Goal: Contribute content: Contribute content

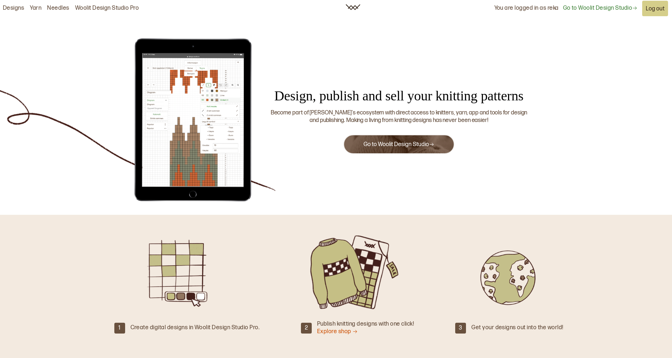
click at [388, 145] on link "Go to Woolit Design Studio" at bounding box center [399, 144] width 71 height 7
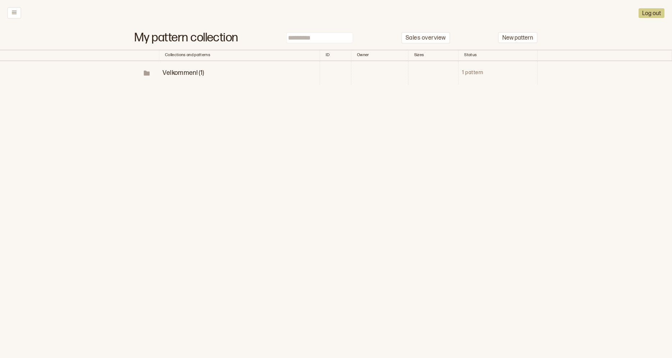
click at [190, 71] on span "Velkommen! (1)" at bounding box center [183, 73] width 41 height 8
click at [190, 71] on span "Velkommen! (1)" at bounding box center [195, 73] width 41 height 8
click at [299, 61] on th "Collections and patterns" at bounding box center [239, 56] width 161 height 12
click at [512, 38] on button "New pattern" at bounding box center [518, 37] width 40 height 11
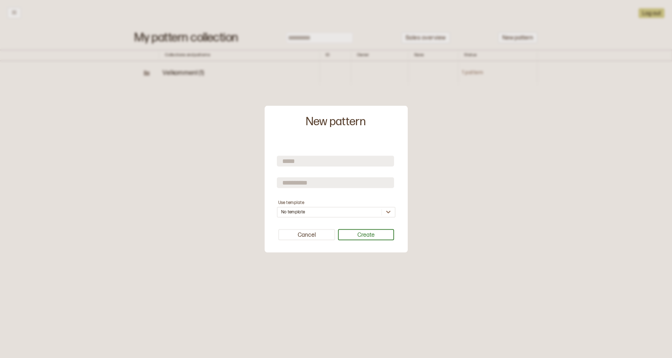
click at [310, 163] on input "text" at bounding box center [335, 161] width 117 height 11
type input "*******"
click at [362, 185] on input "text" at bounding box center [335, 182] width 117 height 11
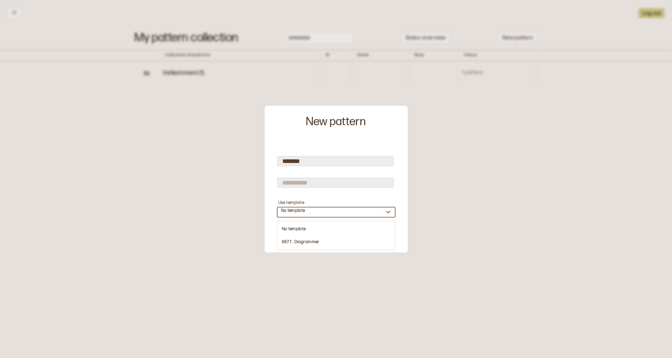
click at [348, 215] on div "No template" at bounding box center [330, 212] width 104 height 7
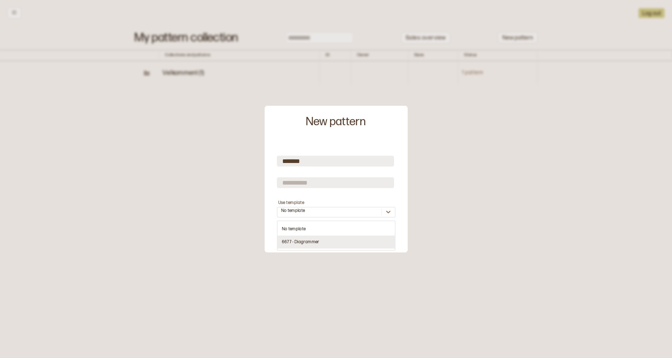
click at [319, 243] on div "6677 - Diagrammer" at bounding box center [336, 242] width 117 height 13
click at [357, 235] on button "Create" at bounding box center [366, 234] width 56 height 11
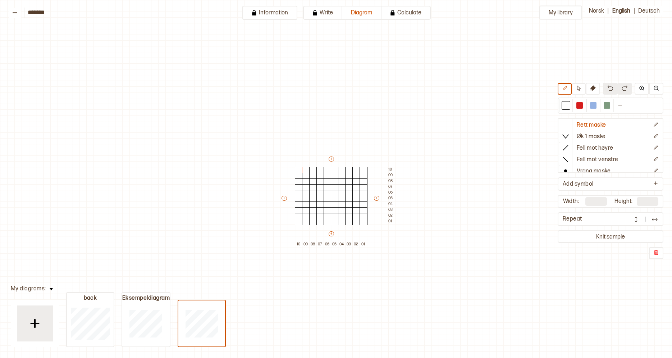
scroll to position [22, 2]
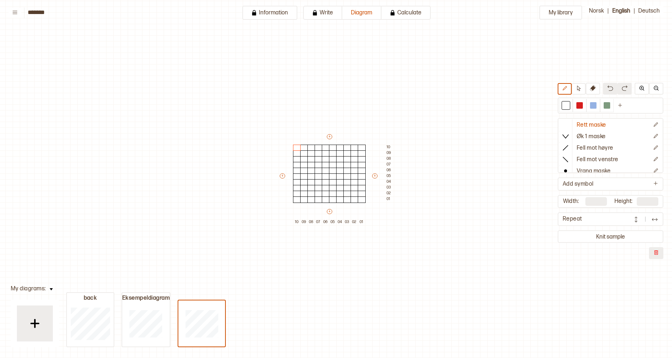
click at [661, 251] on button at bounding box center [656, 253] width 14 height 12
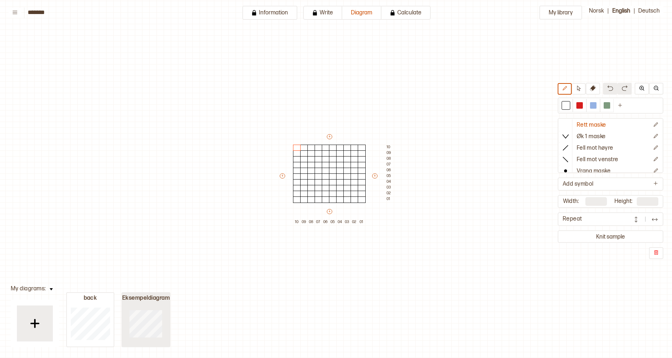
type input "**"
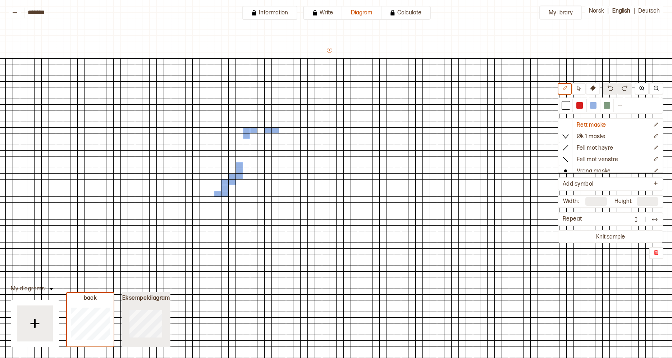
type input "***"
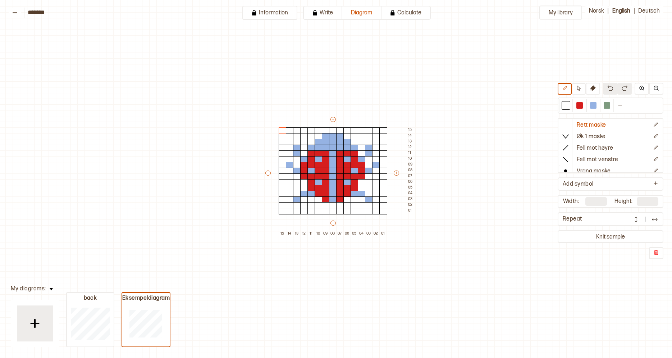
type input "**"
click at [654, 253] on img at bounding box center [656, 253] width 6 height 6
click at [659, 256] on button at bounding box center [656, 253] width 14 height 12
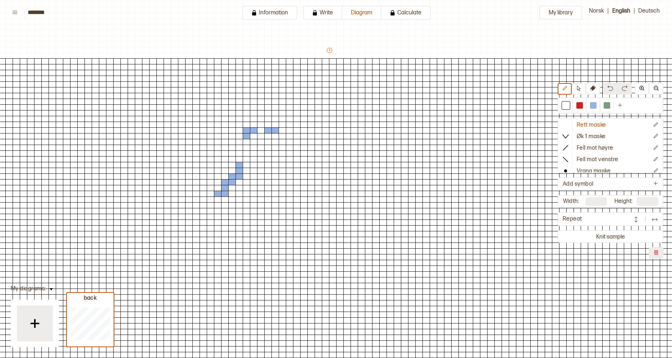
type input "***"
click at [651, 254] on button at bounding box center [656, 253] width 14 height 12
click at [45, 327] on div at bounding box center [35, 323] width 36 height 36
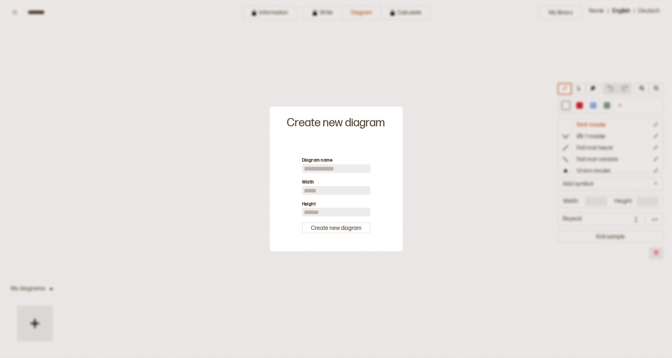
scroll to position [0, 0]
click at [332, 166] on input at bounding box center [336, 168] width 68 height 9
type input "*"
type input "****"
click at [312, 192] on input "**" at bounding box center [336, 190] width 68 height 9
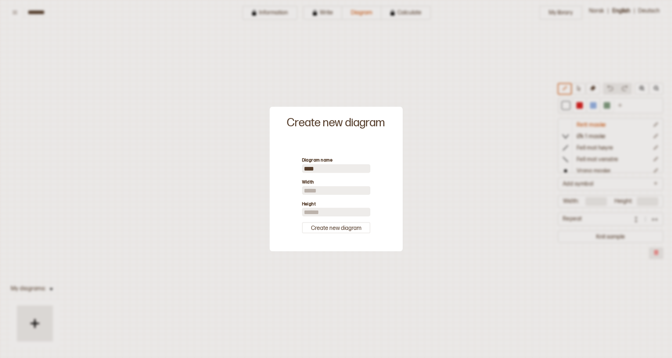
type input "*"
type input "**"
click at [316, 215] on input "**" at bounding box center [336, 212] width 68 height 9
type input "*"
type input "***"
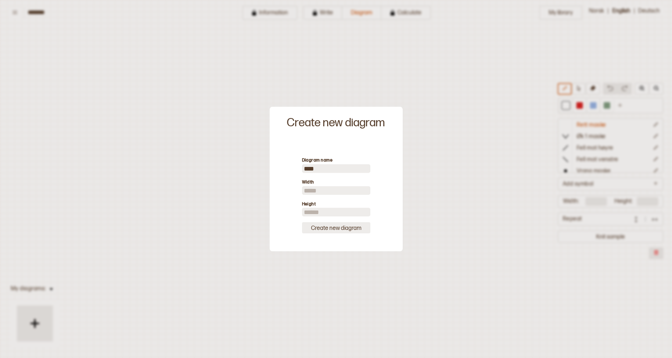
click at [348, 227] on button "Create new diagram" at bounding box center [336, 227] width 68 height 11
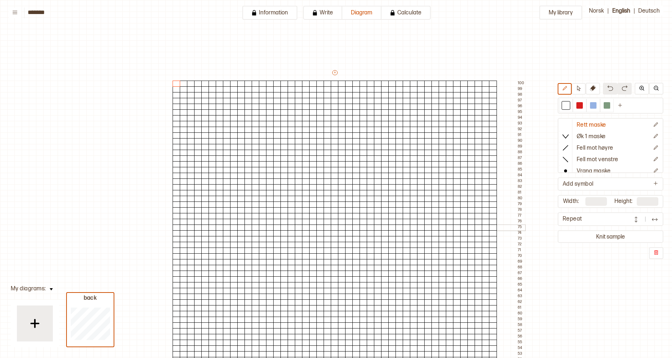
type input "**"
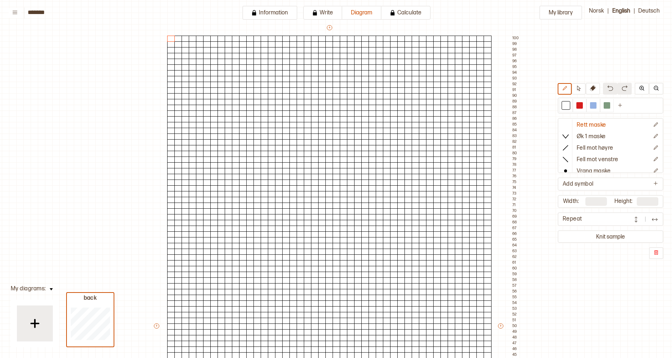
scroll to position [45, 5]
click at [590, 89] on icon at bounding box center [593, 88] width 6 height 6
click at [485, 38] on div at bounding box center [488, 39] width 8 height 6
click at [477, 36] on div "+ + + + 45 44 43 42 41 40 39 38 37 36 35 34 33 32 31 30 29 28 27 26 25 24 23 22…" at bounding box center [336, 329] width 367 height 610
click at [480, 38] on div at bounding box center [480, 39] width 8 height 6
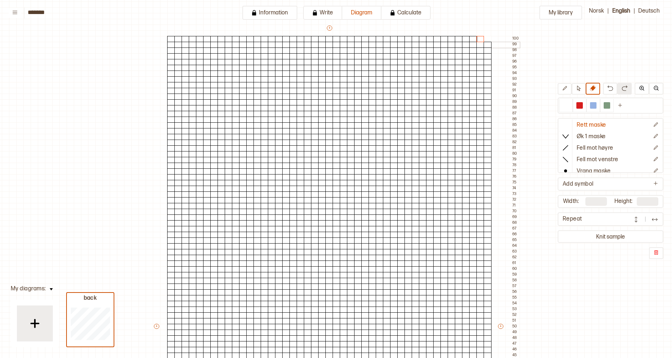
click at [481, 45] on div at bounding box center [480, 45] width 8 height 6
click at [488, 45] on div at bounding box center [488, 45] width 8 height 6
click at [487, 51] on div at bounding box center [488, 50] width 8 height 6
click at [487, 54] on div at bounding box center [488, 56] width 8 height 6
click at [487, 60] on div at bounding box center [488, 62] width 8 height 6
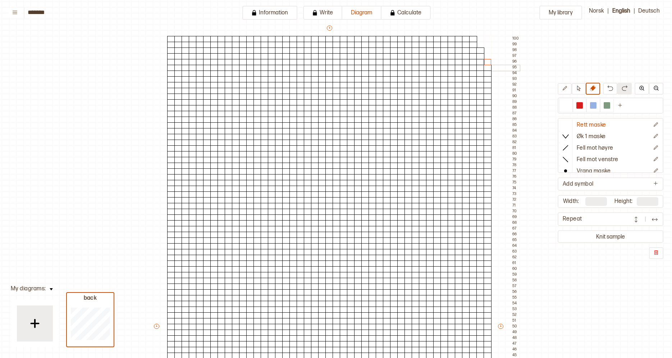
click at [487, 67] on div at bounding box center [488, 68] width 8 height 6
click at [486, 125] on div at bounding box center [488, 125] width 8 height 6
click at [486, 119] on div "+ + + + 45 44 43 42 41 40 39 38 37 36 35 34 33 32 31 30 29 28 27 26 25 24 23 22…" at bounding box center [336, 329] width 367 height 610
drag, startPoint x: 486, startPoint y: 119, endPoint x: 480, endPoint y: 119, distance: 6.5
click at [480, 119] on div "+ + + + 45 44 43 42 41 40 39 38 37 36 35 34 33 32 31 30 29 28 27 26 25 24 23 22…" at bounding box center [336, 329] width 367 height 610
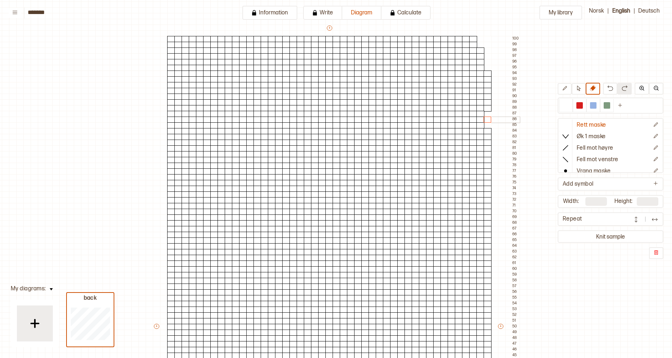
click at [480, 119] on div at bounding box center [480, 120] width 8 height 6
drag, startPoint x: 480, startPoint y: 111, endPoint x: 474, endPoint y: 113, distance: 5.8
click at [474, 113] on div "+ + + + 45 44 43 42 41 40 39 38 37 36 35 34 33 32 31 30 29 28 27 26 25 24 23 22…" at bounding box center [336, 329] width 367 height 610
click at [474, 113] on div at bounding box center [473, 114] width 8 height 6
click at [479, 114] on div at bounding box center [480, 114] width 8 height 6
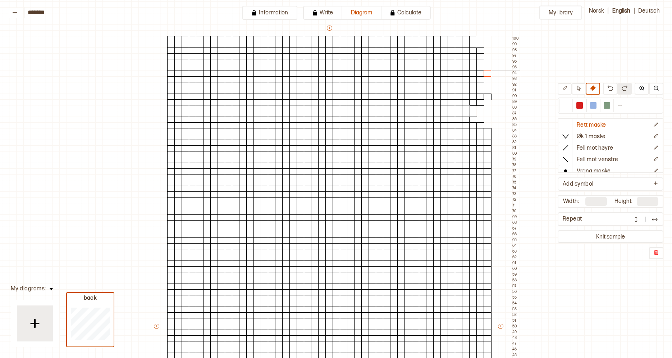
drag, startPoint x: 489, startPoint y: 108, endPoint x: 486, endPoint y: 76, distance: 32.5
click at [486, 76] on div "+ + + + 45 44 43 42 41 40 39 38 37 36 35 34 33 32 31 30 29 28 27 26 25 24 23 22…" at bounding box center [336, 329] width 367 height 610
click at [487, 96] on div at bounding box center [488, 96] width 8 height 6
drag, startPoint x: 479, startPoint y: 101, endPoint x: 480, endPoint y: 49, distance: 51.8
click at [480, 49] on div "+ + + + 45 44 43 42 41 40 39 38 37 36 35 34 33 32 31 30 29 28 27 26 25 24 23 22…" at bounding box center [336, 329] width 367 height 610
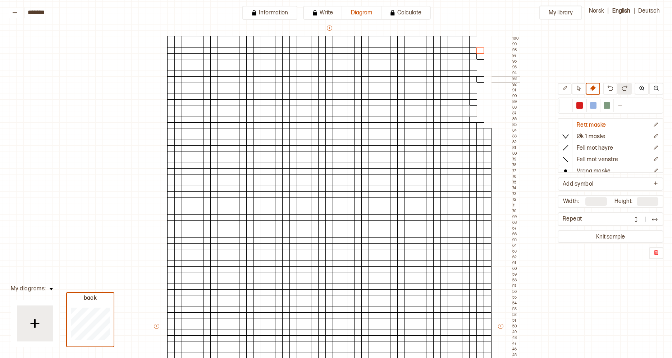
click at [482, 78] on div at bounding box center [480, 79] width 8 height 6
click at [482, 55] on div at bounding box center [480, 56] width 8 height 6
drag, startPoint x: 474, startPoint y: 101, endPoint x: 474, endPoint y: 91, distance: 10.4
click at [474, 91] on div "+ + + + 45 44 43 42 41 40 39 38 37 36 35 34 33 32 31 30 29 28 27 26 25 24 23 22…" at bounding box center [336, 329] width 367 height 610
click at [483, 124] on div at bounding box center [480, 125] width 8 height 6
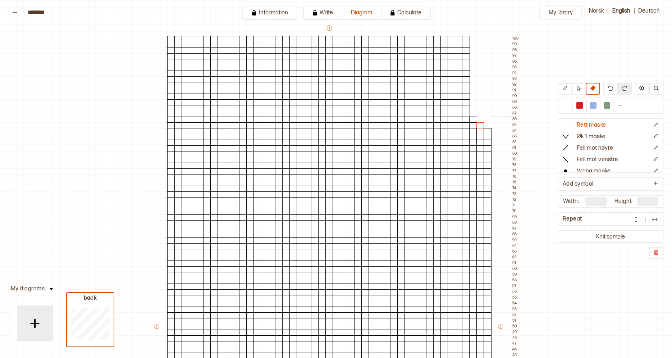
click at [473, 119] on div at bounding box center [473, 120] width 8 height 6
drag, startPoint x: 465, startPoint y: 114, endPoint x: 467, endPoint y: 45, distance: 69.1
click at [467, 45] on div "+ + + + 45 44 43 42 41 40 39 38 37 36 35 34 33 32 31 30 29 28 27 26 25 24 23 22…" at bounding box center [336, 329] width 367 height 610
drag, startPoint x: 461, startPoint y: 106, endPoint x: 458, endPoint y: 35, distance: 71.2
click at [458, 35] on div "+ + + + 45 44 43 42 41 40 39 38 37 36 35 34 33 32 31 30 29 28 27 26 25 24 23 22…" at bounding box center [336, 329] width 367 height 610
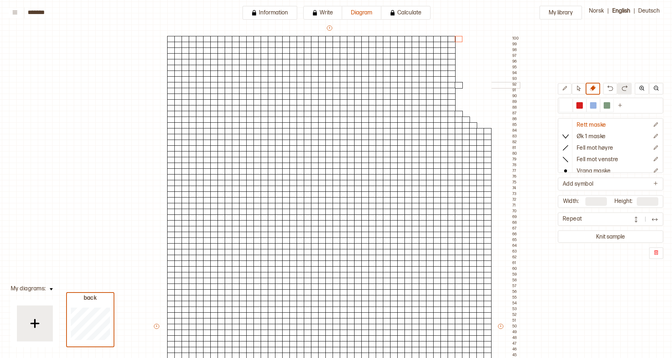
click at [461, 85] on div at bounding box center [459, 85] width 8 height 6
drag, startPoint x: 453, startPoint y: 102, endPoint x: 450, endPoint y: 39, distance: 63.7
click at [450, 39] on div "+ + + + 45 44 43 42 41 40 39 38 37 36 35 34 33 32 31 30 29 28 27 26 25 24 23 22…" at bounding box center [336, 329] width 367 height 610
click at [454, 54] on div at bounding box center [452, 56] width 8 height 6
drag, startPoint x: 445, startPoint y: 95, endPoint x: 403, endPoint y: 37, distance: 71.6
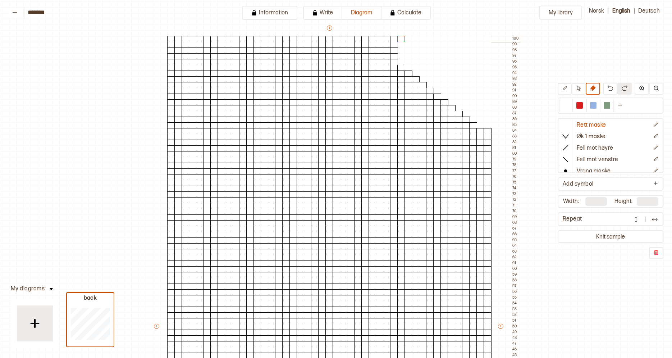
click at [403, 37] on div "+ + + + 45 44 43 42 41 40 39 38 37 36 35 34 33 32 31 30 29 28 27 26 25 24 23 22…" at bounding box center [336, 329] width 367 height 610
click at [394, 54] on div at bounding box center [394, 56] width 8 height 6
drag, startPoint x: 394, startPoint y: 54, endPoint x: 374, endPoint y: 38, distance: 25.8
click at [374, 38] on div "+ + + + 45 44 43 42 41 40 39 38 37 36 35 34 33 32 31 30 29 28 27 26 25 24 23 22…" at bounding box center [336, 329] width 367 height 610
click at [170, 119] on div at bounding box center [171, 120] width 8 height 6
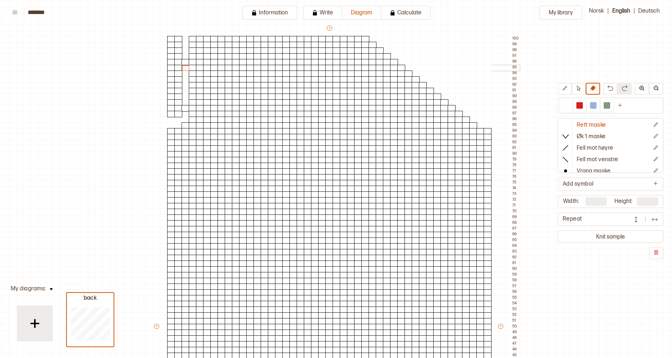
drag, startPoint x: 169, startPoint y: 119, endPoint x: 184, endPoint y: 63, distance: 58.0
click at [184, 63] on div "+ + + + 45 44 43 42 41 40 39 38 37 36 35 34 33 32 31 30 29 28 27 26 25 24 23 22…" at bounding box center [336, 329] width 367 height 610
click at [186, 107] on div at bounding box center [186, 108] width 8 height 6
drag, startPoint x: 179, startPoint y: 113, endPoint x: 172, endPoint y: 114, distance: 6.5
click at [172, 114] on div "+ + + + 45 44 43 42 41 40 39 38 37 36 35 34 33 32 31 30 29 28 27 26 25 24 23 22…" at bounding box center [336, 329] width 367 height 610
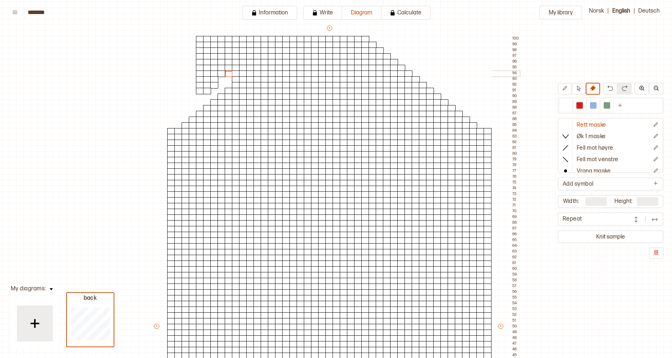
drag, startPoint x: 194, startPoint y: 112, endPoint x: 229, endPoint y: 74, distance: 51.6
click at [229, 74] on div "+ + + + 45 44 43 42 41 40 39 38 37 36 35 34 33 32 31 30 29 28 27 26 25 24 23 22…" at bounding box center [336, 329] width 367 height 610
click at [237, 78] on div at bounding box center [236, 79] width 8 height 6
click at [241, 73] on div at bounding box center [243, 73] width 8 height 6
drag, startPoint x: 237, startPoint y: 73, endPoint x: 214, endPoint y: 84, distance: 26.1
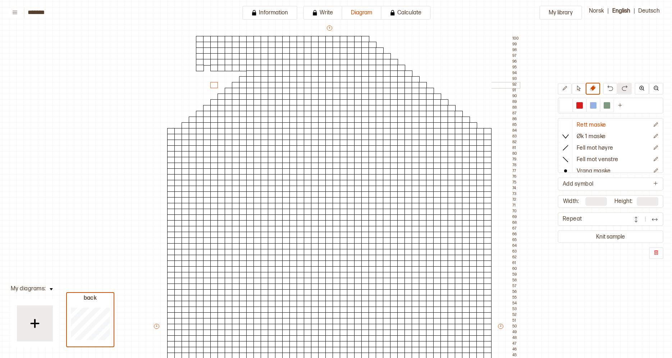
click at [214, 84] on div "+ + + + 45 44 43 42 41 40 39 38 37 36 35 34 33 32 31 30 29 28 27 26 25 24 23 22…" at bounding box center [336, 329] width 367 height 610
drag, startPoint x: 198, startPoint y: 65, endPoint x: 260, endPoint y: 70, distance: 62.4
click at [269, 65] on div "+ + + + 45 44 43 42 41 40 39 38 37 36 35 34 33 32 31 30 29 28 27 26 25 24 23 22…" at bounding box center [336, 329] width 367 height 610
click at [612, 91] on button at bounding box center [610, 89] width 14 height 12
click at [181, 61] on div at bounding box center [178, 62] width 8 height 6
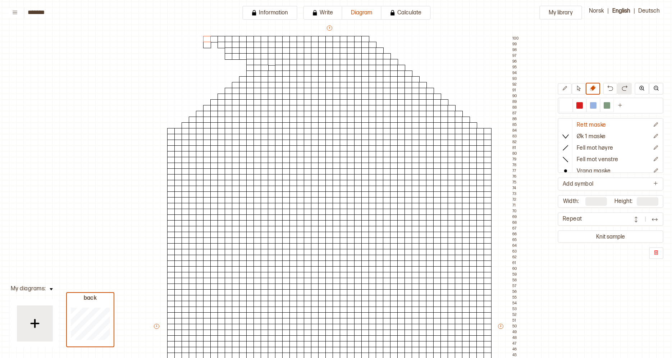
drag, startPoint x: 207, startPoint y: 61, endPoint x: 223, endPoint y: 43, distance: 23.5
click at [223, 43] on div "+ + + + 45 44 43 42 41 40 39 38 37 36 35 34 33 32 31 30 29 28 27 26 25 24 23 22…" at bounding box center [336, 329] width 367 height 610
click at [207, 43] on div at bounding box center [207, 45] width 8 height 6
drag, startPoint x: 231, startPoint y: 56, endPoint x: 248, endPoint y: 35, distance: 27.6
click at [248, 35] on div "+ + + + 45 44 43 42 41 40 39 38 37 36 35 34 33 32 31 30 29 28 27 26 25 24 23 22…" at bounding box center [336, 329] width 367 height 610
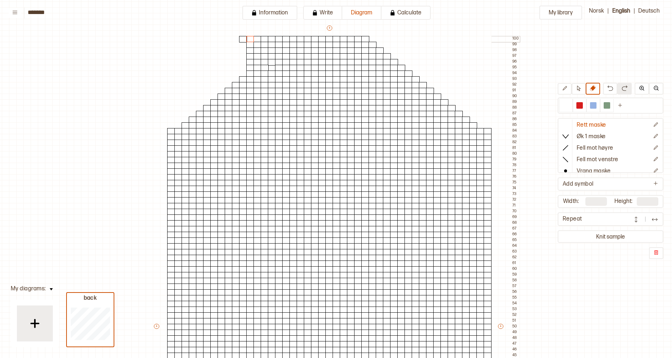
click at [241, 37] on div at bounding box center [243, 39] width 8 height 6
drag, startPoint x: 251, startPoint y: 43, endPoint x: 265, endPoint y: 55, distance: 18.6
click at [265, 55] on div "+ + + + 45 44 43 42 41 40 39 38 37 36 35 34 33 32 31 30 29 28 27 26 25 24 23 22…" at bounding box center [336, 329] width 367 height 610
drag, startPoint x: 271, startPoint y: 49, endPoint x: 271, endPoint y: 37, distance: 12.2
click at [271, 37] on div "+ + + + 45 44 43 42 41 40 39 38 37 36 35 34 33 32 31 30 29 28 27 26 25 24 23 22…" at bounding box center [336, 329] width 367 height 610
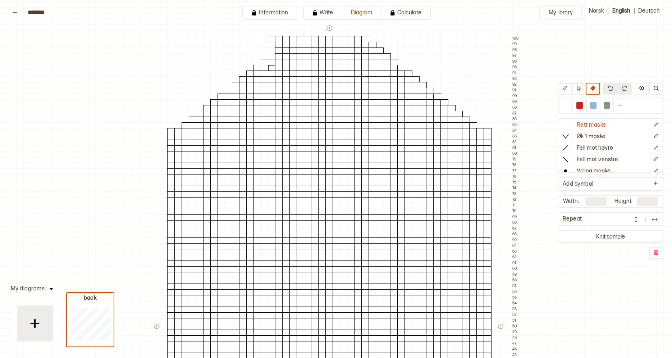
click at [611, 89] on img at bounding box center [610, 88] width 6 height 6
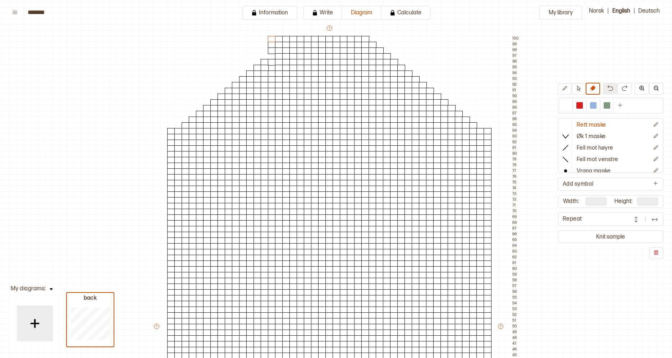
click at [611, 89] on img at bounding box center [610, 88] width 6 height 6
drag, startPoint x: 271, startPoint y: 47, endPoint x: 270, endPoint y: 37, distance: 10.5
click at [270, 37] on div "+ + + + 45 44 43 42 41 40 39 38 37 36 35 34 33 32 31 30 29 28 27 26 25 24 23 22…" at bounding box center [336, 329] width 367 height 610
click at [270, 37] on div at bounding box center [272, 39] width 8 height 6
click at [270, 47] on div "+ + + + 45 44 43 42 41 40 39 38 37 36 35 34 33 32 31 30 29 28 27 26 25 24 23 22…" at bounding box center [336, 329] width 367 height 610
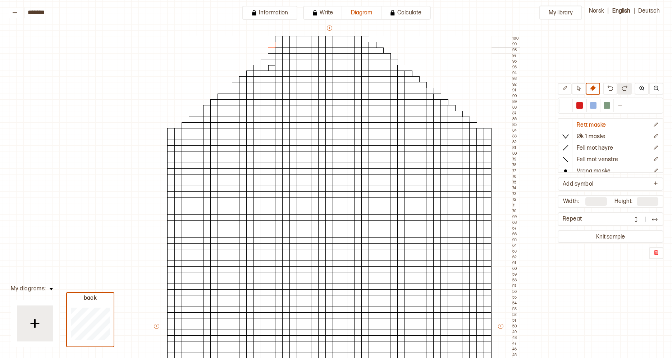
click at [274, 50] on div at bounding box center [272, 50] width 8 height 6
click at [281, 44] on div at bounding box center [279, 45] width 8 height 6
click at [278, 39] on div at bounding box center [279, 39] width 8 height 6
click at [286, 38] on div at bounding box center [286, 39] width 8 height 6
drag, startPoint x: 170, startPoint y: 326, endPoint x: 359, endPoint y: 164, distance: 247.9
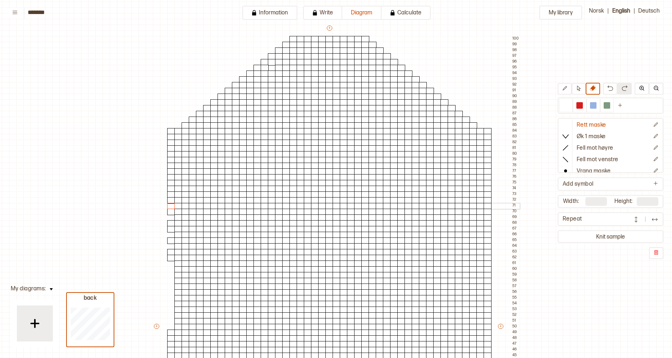
click at [173, 173] on div "+ + + + 45 44 43 42 41 40 39 38 37 36 35 34 33 32 31 30 29 28 27 26 25 24 23 22…" at bounding box center [336, 329] width 367 height 610
click at [594, 124] on p "Rett maske" at bounding box center [591, 126] width 29 height 8
click at [565, 86] on icon at bounding box center [564, 88] width 5 height 5
click at [170, 325] on div at bounding box center [171, 327] width 8 height 6
click at [169, 319] on div at bounding box center [171, 321] width 8 height 6
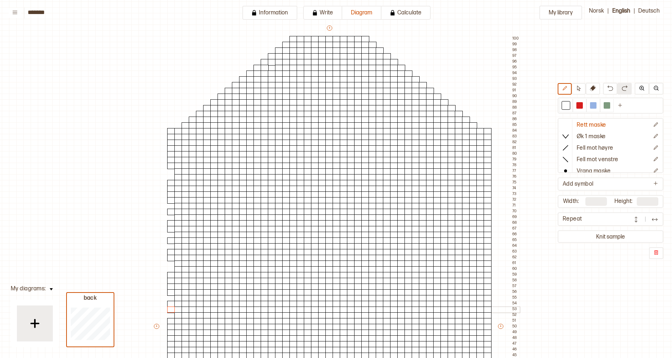
drag, startPoint x: 171, startPoint y: 273, endPoint x: 170, endPoint y: 315, distance: 42.1
click at [170, 315] on div "+ + + + 45 44 43 42 41 40 39 38 37 36 35 34 33 32 31 30 29 28 27 26 25 24 23 22…" at bounding box center [336, 329] width 367 height 610
click at [169, 297] on div at bounding box center [171, 298] width 8 height 6
click at [590, 88] on icon at bounding box center [593, 88] width 6 height 6
drag, startPoint x: 171, startPoint y: 259, endPoint x: 169, endPoint y: 211, distance: 47.9
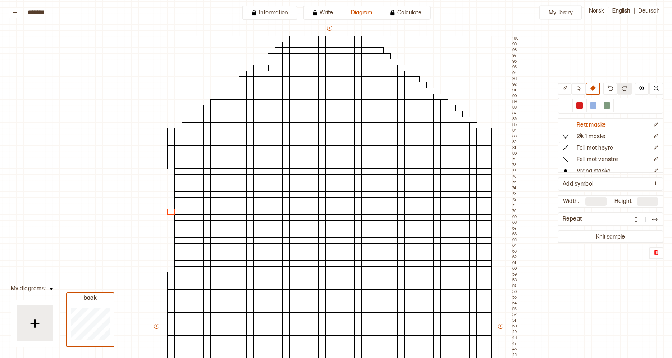
click at [169, 211] on div "+ + + + 45 44 43 42 41 40 39 38 37 36 35 34 33 32 31 30 29 28 27 26 25 24 23 22…" at bounding box center [336, 329] width 367 height 610
drag, startPoint x: 170, startPoint y: 165, endPoint x: 169, endPoint y: 127, distance: 38.5
click at [169, 127] on div "+ + + + 45 44 43 42 41 40 39 38 37 36 35 34 33 32 31 30 29 28 27 26 25 24 23 22…" at bounding box center [336, 329] width 367 height 610
drag, startPoint x: 487, startPoint y: 268, endPoint x: 486, endPoint y: 172, distance: 95.7
click at [486, 172] on div "+ + + + 45 44 43 42 41 40 39 38 37 36 35 34 33 32 31 30 29 28 27 26 25 24 23 22…" at bounding box center [336, 329] width 367 height 610
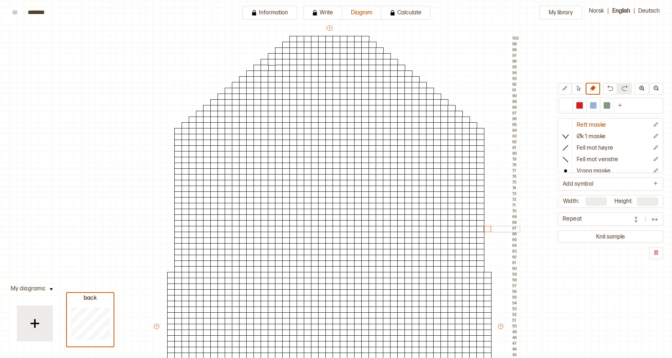
drag, startPoint x: 489, startPoint y: 130, endPoint x: 488, endPoint y: 227, distance: 97.1
click at [488, 227] on div "+ + + + 45 44 43 42 41 40 39 38 37 36 35 34 33 32 31 30 29 28 27 26 25 24 23 22…" at bounding box center [336, 329] width 367 height 610
drag, startPoint x: 488, startPoint y: 228, endPoint x: 587, endPoint y: 159, distance: 120.0
click at [587, 159] on div "My library Rett maske Øk 1 maske Fell mot høyre Fell mot venstre Vrang maske Ka…" at bounding box center [667, 313] width 1344 height 716
click at [580, 103] on div at bounding box center [579, 105] width 6 height 6
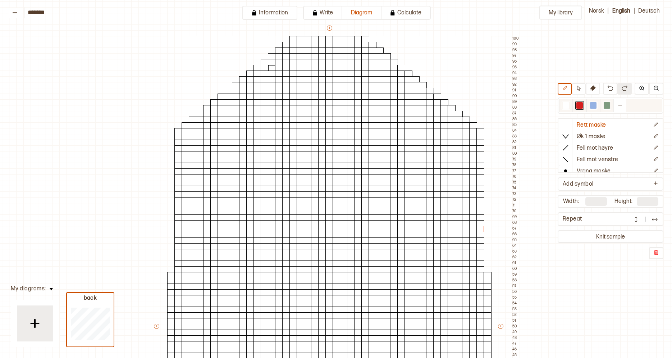
click at [580, 103] on div at bounding box center [579, 105] width 6 height 6
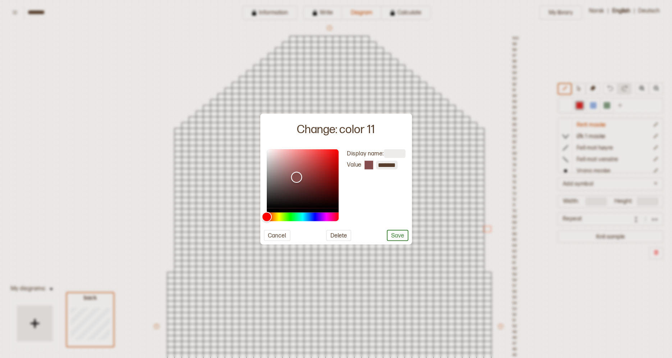
click at [297, 177] on div "Color" at bounding box center [302, 178] width 72 height 59
click at [287, 181] on div "Color" at bounding box center [302, 178] width 72 height 59
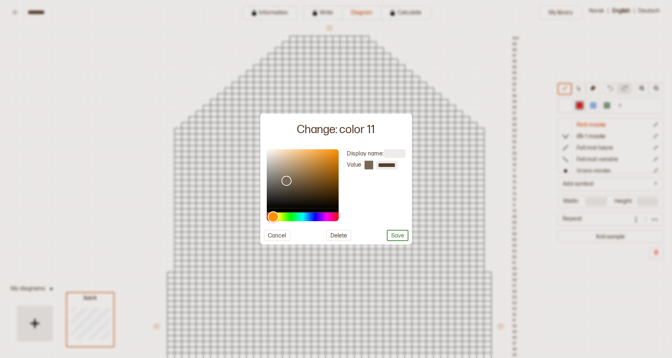
click at [274, 214] on div "Hue" at bounding box center [302, 217] width 72 height 9
click at [287, 171] on div "Color" at bounding box center [302, 178] width 72 height 59
click at [296, 169] on div "Color" at bounding box center [302, 178] width 72 height 59
click at [315, 174] on div "Color" at bounding box center [302, 178] width 72 height 59
click at [320, 172] on div "Color" at bounding box center [302, 178] width 72 height 59
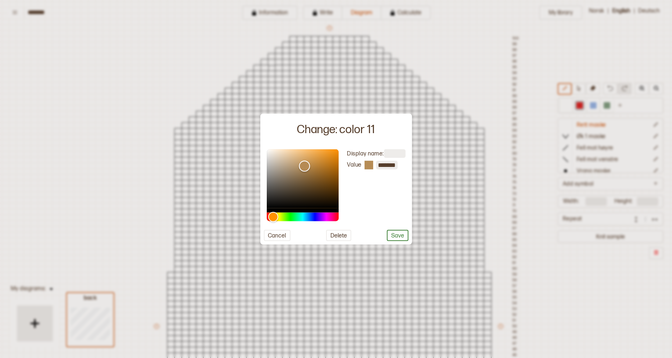
click at [305, 166] on div "Color" at bounding box center [302, 178] width 72 height 59
type input "*******"
click at [296, 166] on div "Color" at bounding box center [302, 178] width 72 height 59
click at [401, 236] on button "Save" at bounding box center [398, 235] width 22 height 11
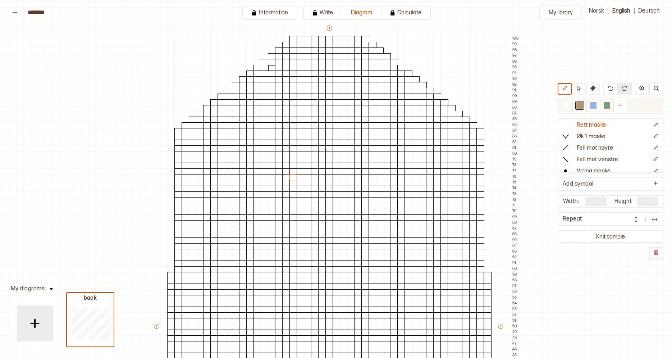
click at [593, 106] on div at bounding box center [593, 105] width 6 height 6
drag, startPoint x: 178, startPoint y: 131, endPoint x: 212, endPoint y: 104, distance: 43.2
click at [212, 104] on div "+ + + + 45 44 43 42 41 40 39 38 37 36 35 34 33 32 31 30 29 28 27 26 25 24 23 22…" at bounding box center [336, 329] width 367 height 610
click at [608, 87] on img at bounding box center [610, 88] width 6 height 6
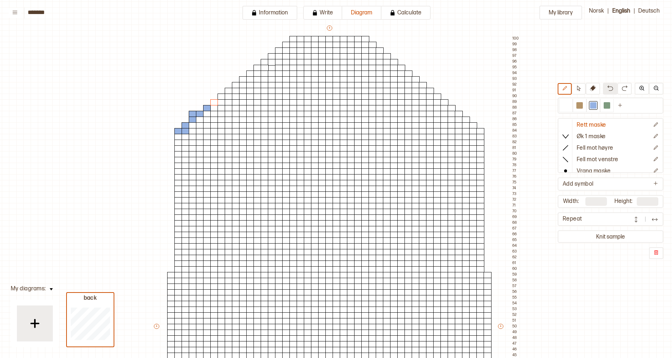
click at [608, 87] on img at bounding box center [610, 88] width 6 height 6
drag, startPoint x: 200, startPoint y: 113, endPoint x: 270, endPoint y: 60, distance: 87.6
click at [270, 60] on div "+ + + + 45 44 43 42 41 40 39 38 37 36 35 34 33 32 31 30 29 28 27 26 25 24 23 22…" at bounding box center [336, 329] width 367 height 610
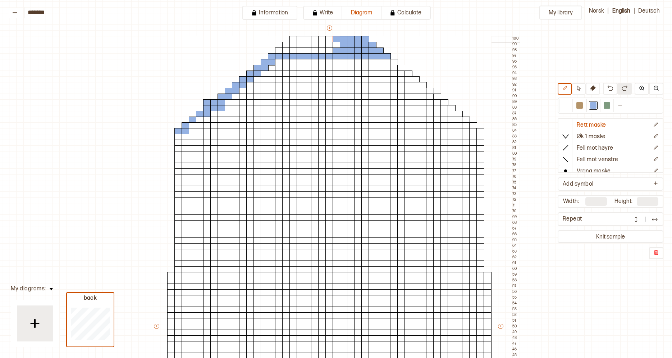
drag, startPoint x: 273, startPoint y: 55, endPoint x: 336, endPoint y: 37, distance: 65.7
click at [336, 37] on div "+ + + + 45 44 43 42 41 40 39 38 37 36 35 34 33 32 31 30 29 28 27 26 25 24 23 22…" at bounding box center [336, 329] width 367 height 610
drag, startPoint x: 278, startPoint y: 49, endPoint x: 365, endPoint y: 64, distance: 88.3
click at [365, 64] on div "+ + + + 45 44 43 42 41 40 39 38 37 36 35 34 33 32 31 30 29 28 27 26 25 24 23 22…" at bounding box center [336, 329] width 367 height 610
click at [580, 88] on icon at bounding box center [578, 88] width 5 height 5
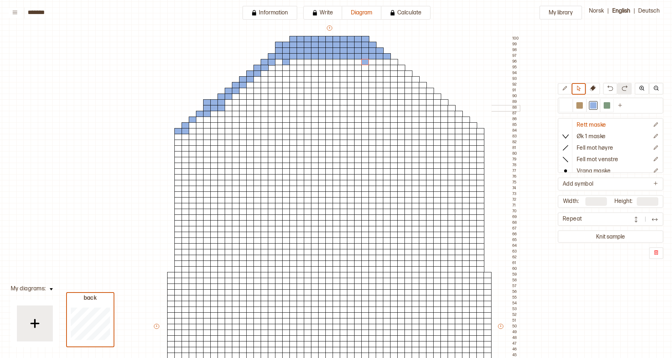
drag, startPoint x: 342, startPoint y: 105, endPoint x: 368, endPoint y: 110, distance: 26.8
click at [368, 110] on div "+ + + + 45 44 43 42 41 40 39 38 37 36 35 34 33 32 31 30 29 28 27 26 25 24 23 22…" at bounding box center [336, 329] width 367 height 610
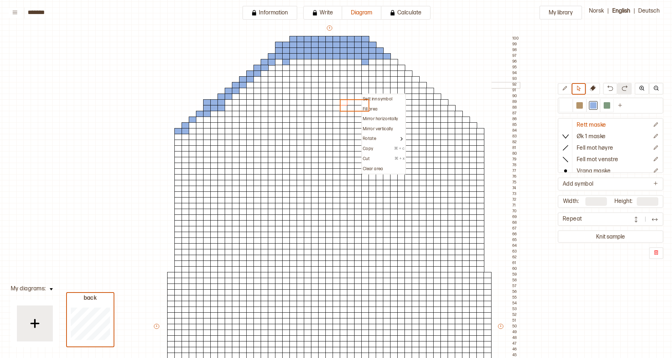
click at [356, 84] on div at bounding box center [358, 85] width 8 height 6
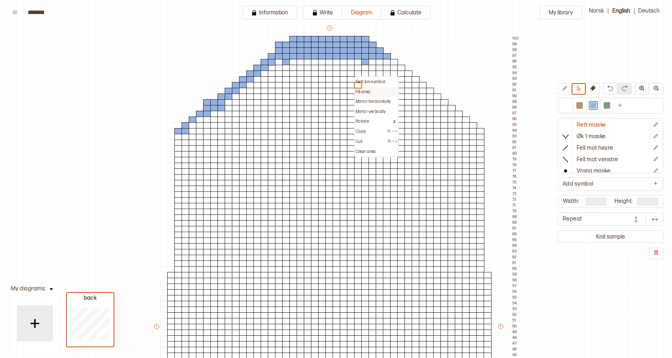
click at [365, 94] on p "Fill area" at bounding box center [363, 92] width 15 height 6
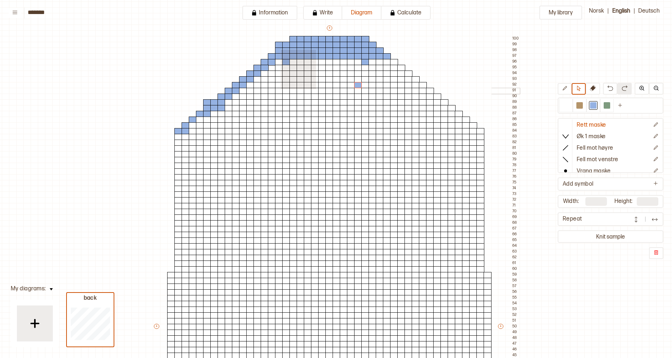
drag, startPoint x: 280, startPoint y: 49, endPoint x: 335, endPoint y: 94, distance: 71.0
click at [335, 94] on div "+ + + + 45 44 43 42 41 40 39 38 37 36 35 34 33 32 31 30 29 28 27 26 25 24 23 22…" at bounding box center [336, 329] width 367 height 610
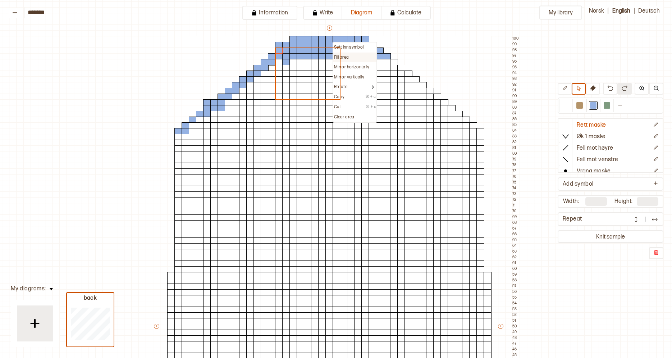
click at [349, 56] on p "Fill area" at bounding box center [341, 58] width 15 height 6
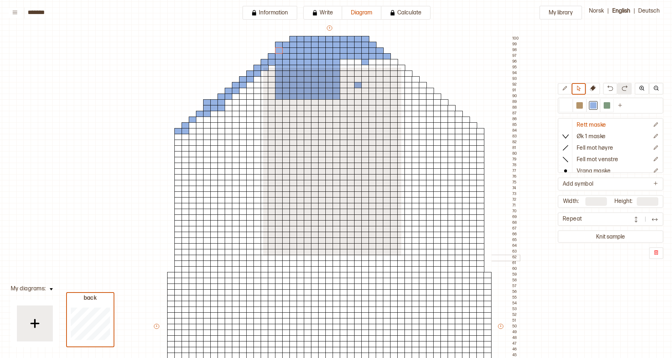
drag, startPoint x: 263, startPoint y: 67, endPoint x: 401, endPoint y: 255, distance: 233.0
click at [401, 255] on div "+ + + + 45 44 43 42 41 40 39 38 37 36 35 34 33 32 31 30 29 28 27 26 25 24 23 22…" at bounding box center [336, 329] width 367 height 610
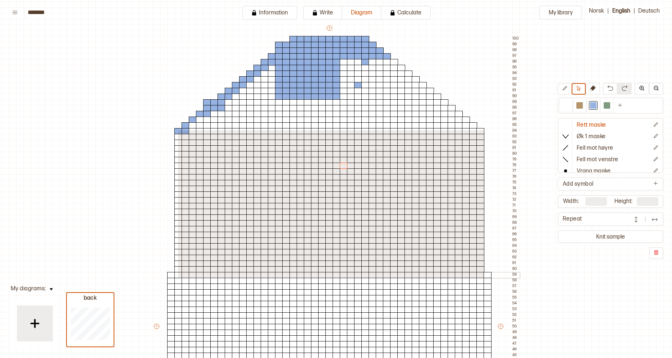
drag, startPoint x: 177, startPoint y: 129, endPoint x: 484, endPoint y: 277, distance: 340.0
click at [484, 277] on div "+ + + + 45 44 43 42 41 40 39 38 37 36 35 34 33 32 31 30 29 28 27 26 25 24 23 22…" at bounding box center [336, 329] width 367 height 610
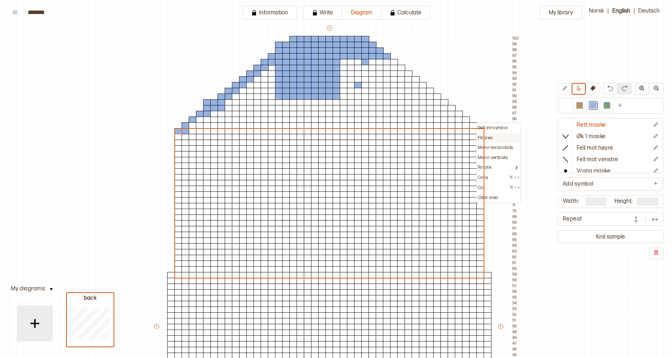
click at [489, 139] on p "Fill area" at bounding box center [485, 138] width 15 height 6
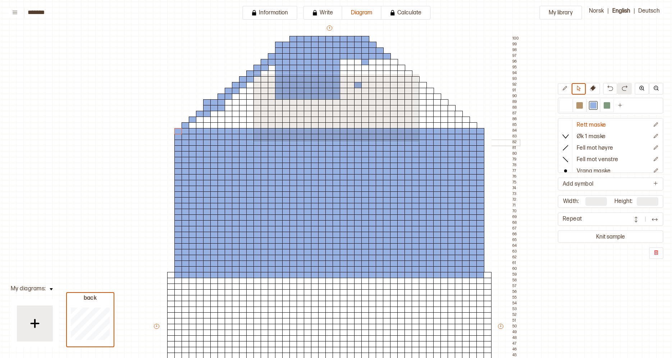
drag, startPoint x: 252, startPoint y: 73, endPoint x: 418, endPoint y: 142, distance: 179.3
click at [418, 142] on div "+ + + + 45 44 43 42 41 40 39 38 37 36 35 34 33 32 31 30 29 28 27 26 25 24 23 22…" at bounding box center [336, 329] width 367 height 610
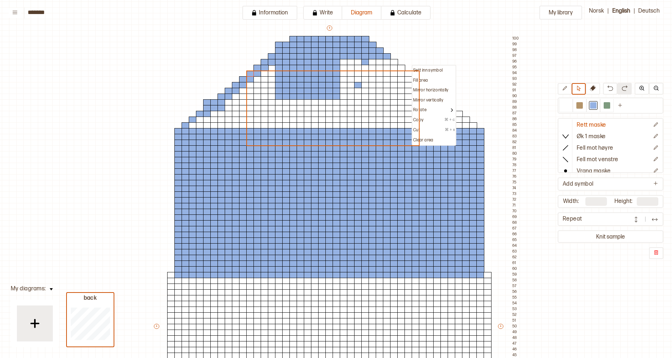
click at [415, 69] on p "Sett inn symbol" at bounding box center [427, 71] width 29 height 6
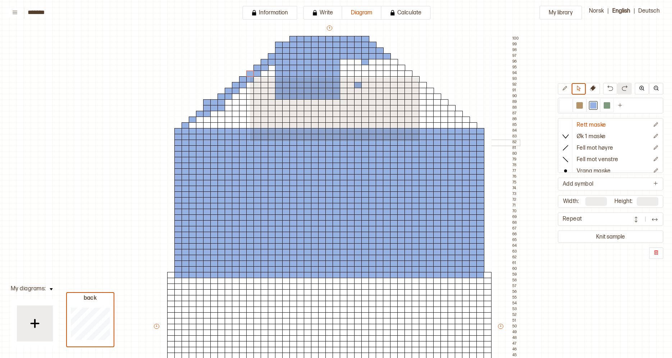
drag, startPoint x: 249, startPoint y: 77, endPoint x: 419, endPoint y: 141, distance: 181.4
click at [419, 141] on div "+ + + + 45 44 43 42 41 40 39 38 37 36 35 34 33 32 31 30 29 28 27 26 25 24 23 22…" at bounding box center [336, 329] width 367 height 610
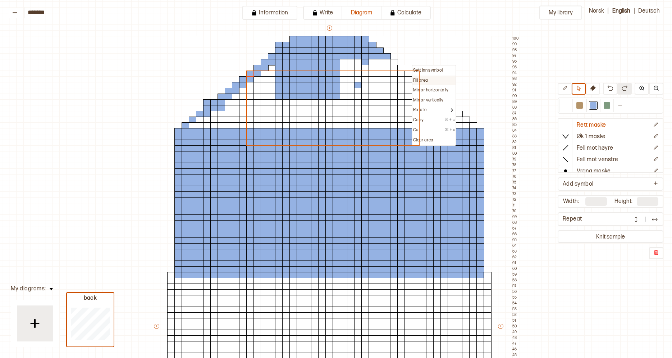
click at [429, 79] on div "Fill area" at bounding box center [434, 81] width 42 height 6
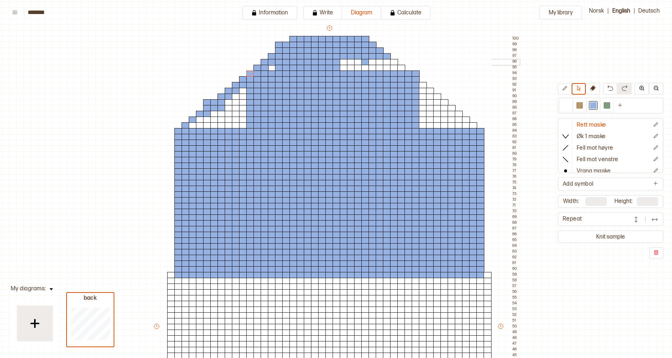
click at [272, 64] on div at bounding box center [272, 62] width 8 height 6
click at [271, 66] on div at bounding box center [272, 68] width 8 height 6
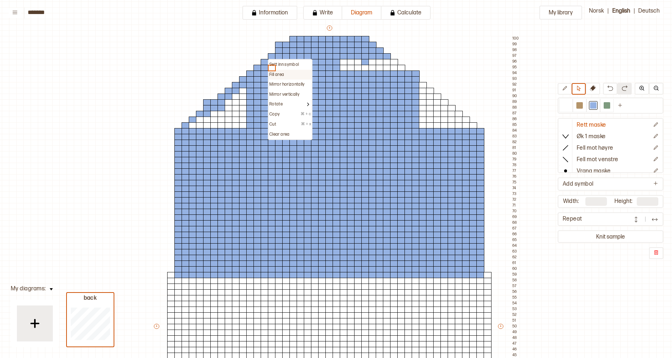
click at [276, 76] on p "Fill area" at bounding box center [276, 75] width 15 height 6
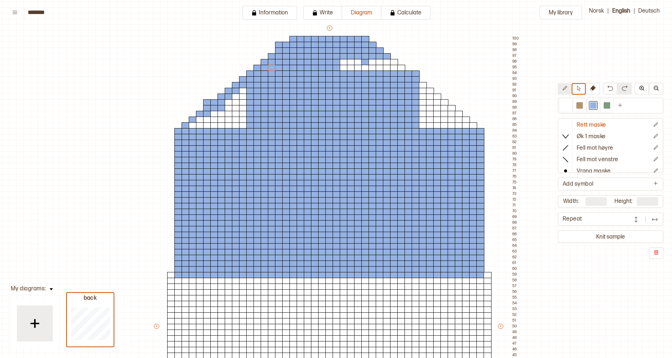
click at [567, 84] on button at bounding box center [565, 89] width 14 height 12
drag, startPoint x: 343, startPoint y: 60, endPoint x: 343, endPoint y: 67, distance: 7.6
click at [343, 67] on div "+ + + + 45 44 43 42 41 40 39 38 37 36 35 34 33 32 31 30 29 28 27 26 25 24 23 22…" at bounding box center [336, 329] width 367 height 610
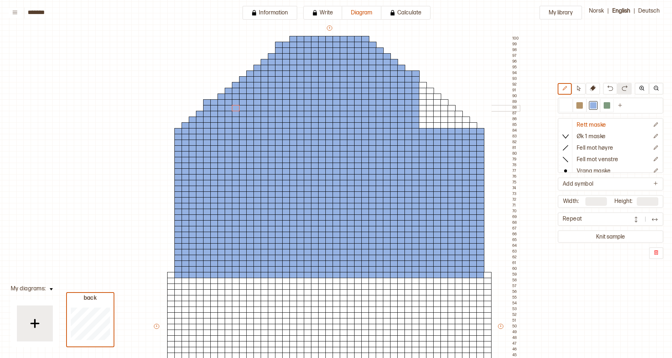
drag, startPoint x: 191, startPoint y: 125, endPoint x: 236, endPoint y: 106, distance: 48.5
click at [236, 106] on div "+ + + + 45 44 43 42 41 40 39 38 37 36 35 34 33 32 31 30 29 28 27 26 25 24 23 22…" at bounding box center [336, 329] width 367 height 610
drag, startPoint x: 423, startPoint y: 83, endPoint x: 442, endPoint y: 118, distance: 39.9
click at [442, 118] on div "+ + + + 45 44 43 42 41 40 39 38 37 36 35 34 33 32 31 30 29 28 27 26 25 24 23 22…" at bounding box center [336, 329] width 367 height 610
click at [593, 90] on icon at bounding box center [593, 88] width 6 height 6
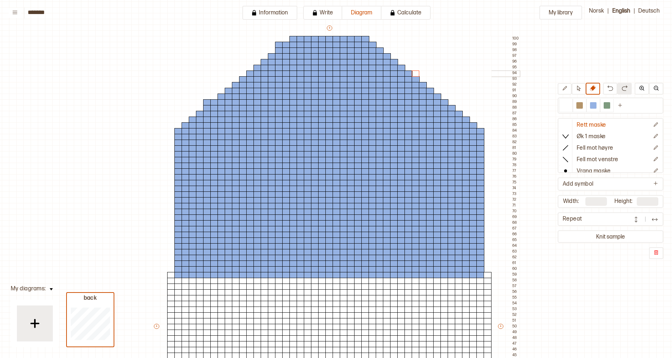
click at [415, 74] on div at bounding box center [416, 73] width 8 height 6
click at [277, 44] on div at bounding box center [279, 45] width 8 height 6
click at [207, 103] on div at bounding box center [207, 102] width 8 height 6
click at [568, 105] on div at bounding box center [566, 105] width 6 height 6
drag, startPoint x: 307, startPoint y: 154, endPoint x: 316, endPoint y: 172, distance: 20.3
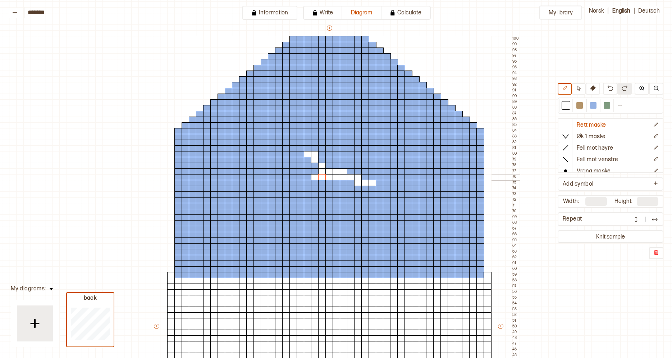
click at [316, 172] on div "+ + + + 45 44 43 42 41 40 39 38 37 36 35 34 33 32 31 30 29 28 27 26 25 24 23 22…" at bounding box center [336, 329] width 367 height 610
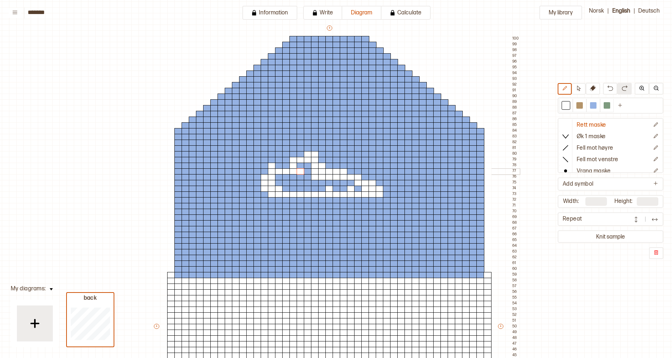
drag, startPoint x: 316, startPoint y: 172, endPoint x: 299, endPoint y: 164, distance: 19.5
click at [299, 164] on div "+ + + + 45 44 43 42 41 40 39 38 37 36 35 34 33 32 31 30 29 28 27 26 25 24 23 22…" at bounding box center [336, 329] width 367 height 610
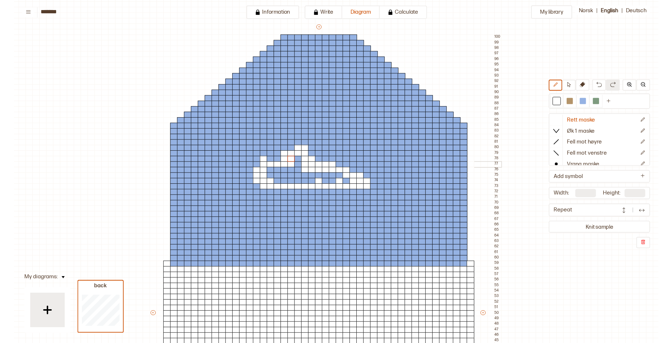
scroll to position [45, 17]
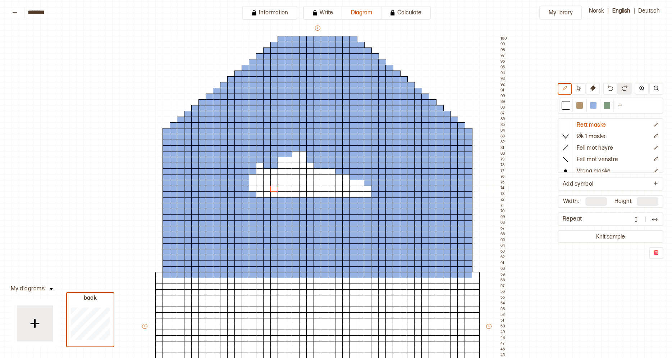
drag, startPoint x: 262, startPoint y: 177, endPoint x: 274, endPoint y: 184, distance: 13.9
click at [274, 184] on div "+ + + + 45 44 43 42 41 40 39 38 37 36 35 34 33 32 31 30 29 28 27 26 25 24 23 22…" at bounding box center [324, 329] width 367 height 610
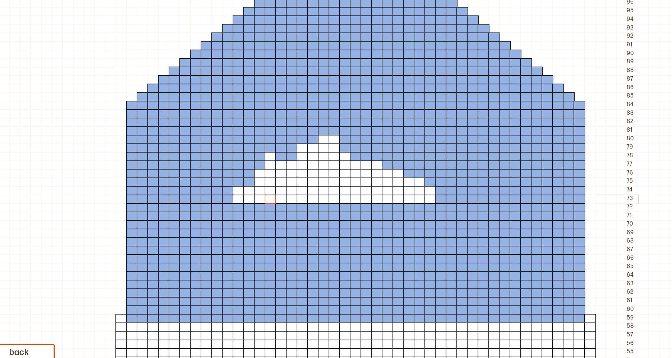
drag, startPoint x: 248, startPoint y: 186, endPoint x: 256, endPoint y: 193, distance: 10.9
click at [256, 193] on div "+ + + + 45 44 43 42 41 40 39 38 37 36 35 34 33 32 31 30 29 28 27 26 25 24 23 22…" at bounding box center [324, 329] width 367 height 610
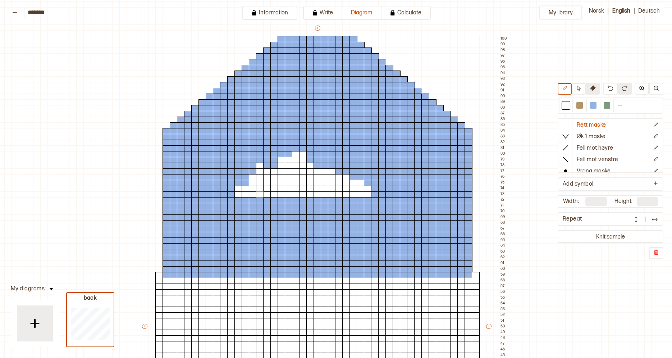
click at [594, 86] on icon at bounding box center [593, 88] width 6 height 6
click at [592, 101] on div at bounding box center [594, 105] width 14 height 13
click at [259, 165] on div at bounding box center [260, 166] width 8 height 6
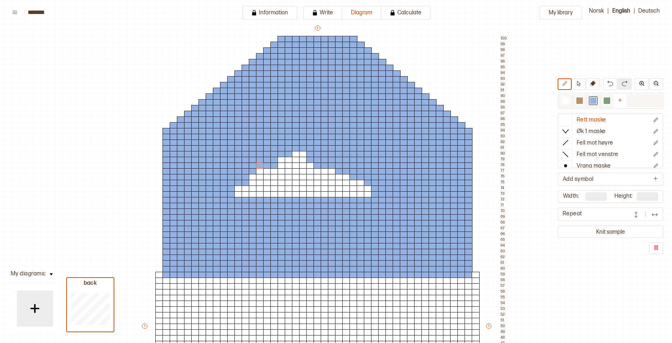
click at [608, 98] on div at bounding box center [607, 100] width 6 height 6
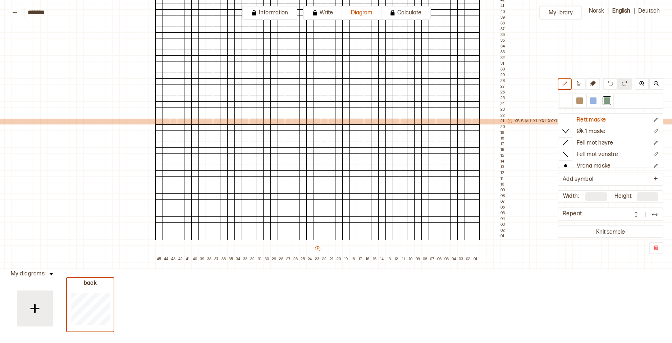
scroll to position [326, 17]
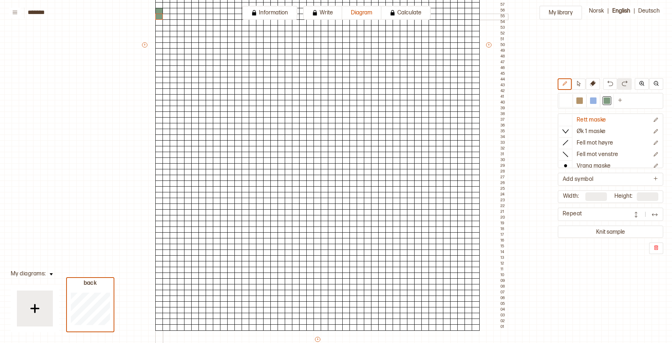
drag, startPoint x: 158, startPoint y: 13, endPoint x: 206, endPoint y: 42, distance: 56.0
click at [206, 42] on div "+ + + + 45 44 43 42 41 40 39 38 37 36 35 34 33 32 31 30 29 28 27 26 25 24 23 22…" at bounding box center [324, 48] width 367 height 610
click at [578, 87] on button at bounding box center [579, 84] width 14 height 12
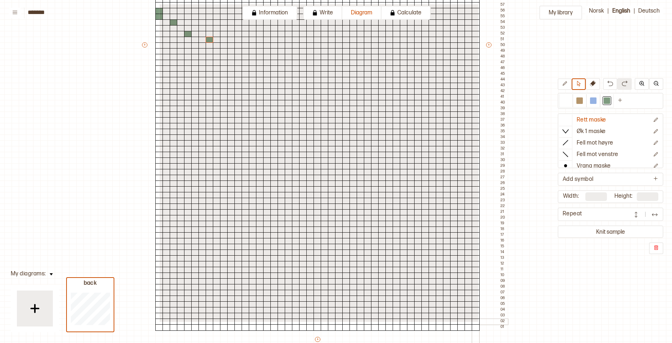
drag, startPoint x: 159, startPoint y: 4, endPoint x: 478, endPoint y: 321, distance: 449.8
click at [478, 321] on div "+ + + + 45 44 43 42 41 40 39 38 37 36 35 34 33 32 31 30 29 28 27 26 25 24 23 22…" at bounding box center [324, 48] width 367 height 610
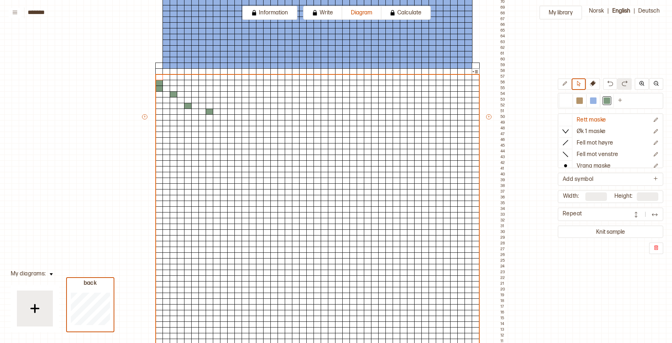
scroll to position [253, 17]
click at [483, 85] on p "Fill area" at bounding box center [480, 85] width 15 height 6
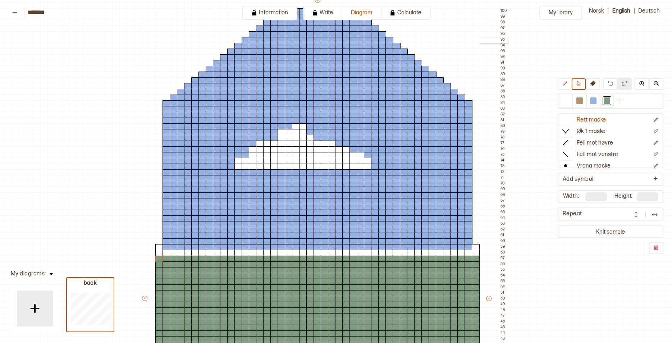
scroll to position [90, 17]
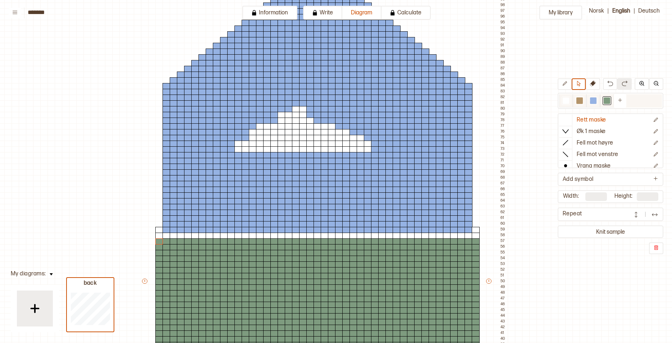
click at [589, 100] on div at bounding box center [593, 100] width 9 height 9
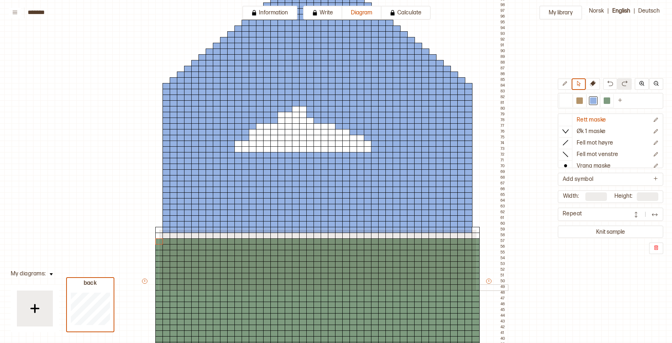
drag, startPoint x: 159, startPoint y: 229, endPoint x: 476, endPoint y: 289, distance: 322.9
click at [476, 289] on div "+ + + + 45 44 43 42 41 40 39 38 37 36 35 34 33 32 31 30 29 28 27 26 25 24 23 22…" at bounding box center [324, 285] width 367 height 610
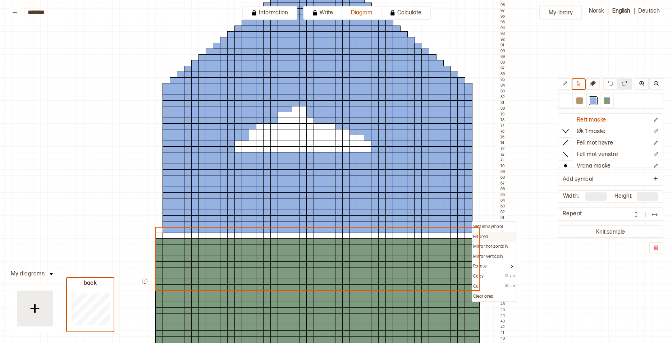
click at [482, 236] on p "Fill area" at bounding box center [480, 237] width 15 height 6
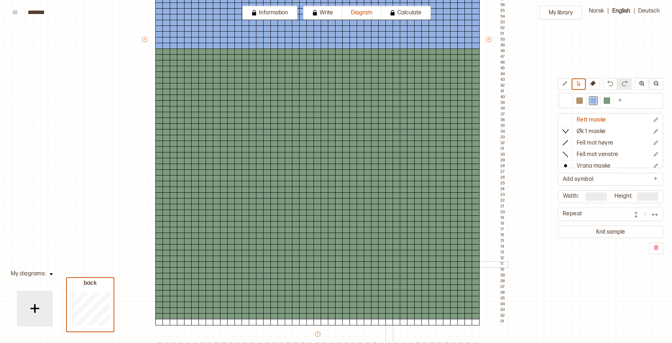
scroll to position [354, 17]
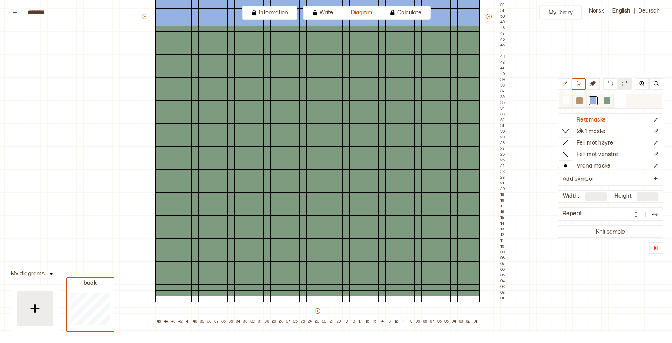
click at [580, 98] on div at bounding box center [579, 100] width 6 height 6
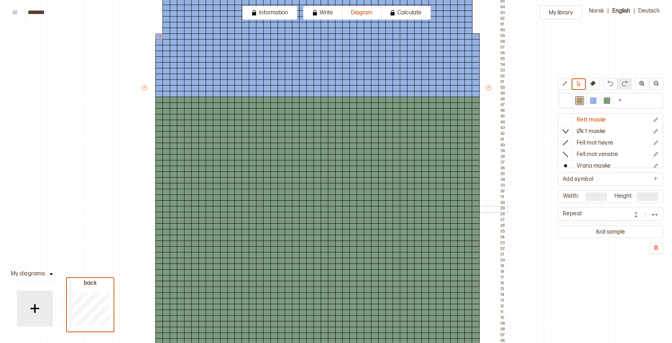
scroll to position [279, 17]
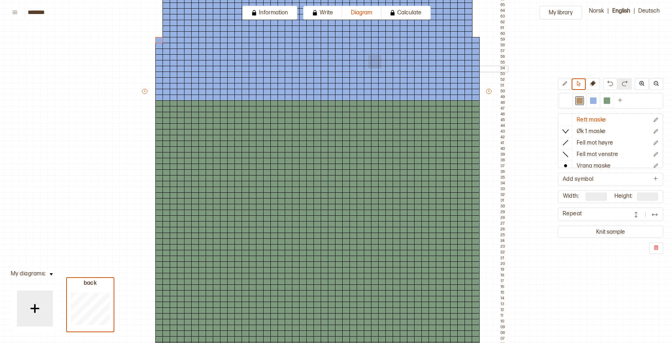
drag, startPoint x: 381, startPoint y: 54, endPoint x: 367, endPoint y: 68, distance: 19.6
click at [367, 68] on div "+ + + + 45 44 43 42 41 40 39 38 37 36 35 34 33 32 31 30 29 28 27 26 25 24 23 22…" at bounding box center [324, 95] width 367 height 610
click at [562, 85] on icon at bounding box center [564, 83] width 5 height 5
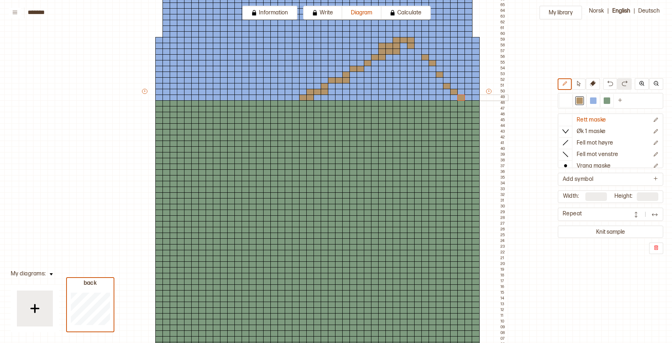
drag, startPoint x: 389, startPoint y: 47, endPoint x: 464, endPoint y: 98, distance: 91.2
click at [468, 97] on div "+ + + + 45 44 43 42 41 40 39 38 37 36 35 34 33 32 31 30 29 28 27 26 25 24 23 22…" at bounding box center [324, 95] width 367 height 610
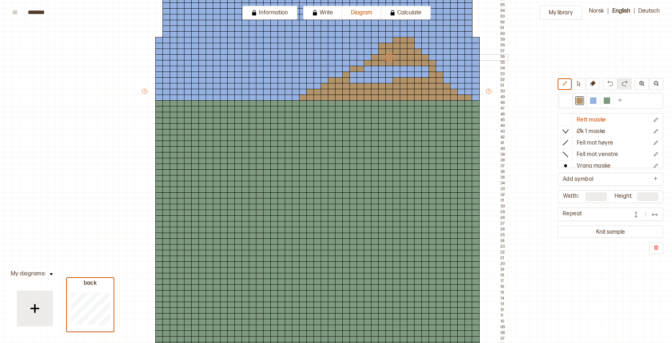
drag, startPoint x: 314, startPoint y: 97, endPoint x: 371, endPoint y: 63, distance: 66.9
click at [385, 60] on div "+ + + + 45 44 43 42 41 40 39 38 37 36 35 34 33 32 31 30 29 28 27 26 25 24 23 22…" at bounding box center [324, 95] width 367 height 610
drag, startPoint x: 365, startPoint y: 67, endPoint x: 376, endPoint y: 74, distance: 13.5
click at [376, 74] on div "+ + + + 45 44 43 42 41 40 39 38 37 36 35 34 33 32 31 30 29 28 27 26 25 24 23 22…" at bounding box center [324, 95] width 367 height 610
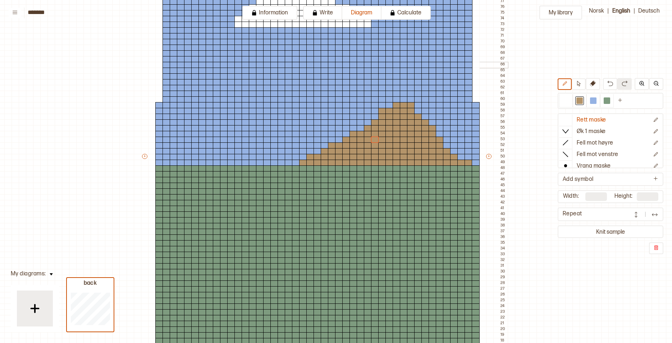
scroll to position [204, 17]
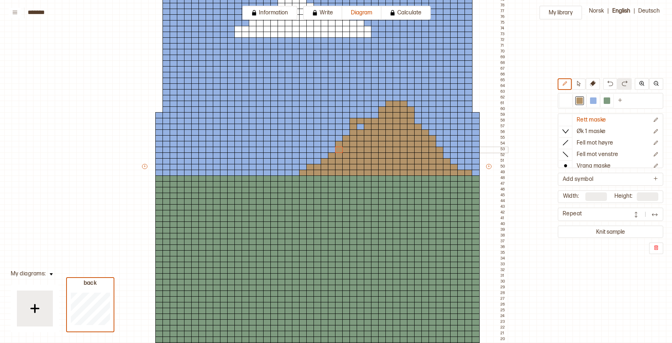
drag, startPoint x: 352, startPoint y: 139, endPoint x: 336, endPoint y: 152, distance: 20.7
click at [336, 152] on div "+ + + + 45 44 43 42 41 40 39 38 37 36 35 34 33 32 31 30 29 28 27 26 25 24 23 22…" at bounding box center [324, 170] width 367 height 610
click at [359, 124] on div at bounding box center [361, 127] width 8 height 6
click at [588, 103] on div at bounding box center [594, 100] width 14 height 13
click at [352, 119] on div at bounding box center [354, 121] width 8 height 6
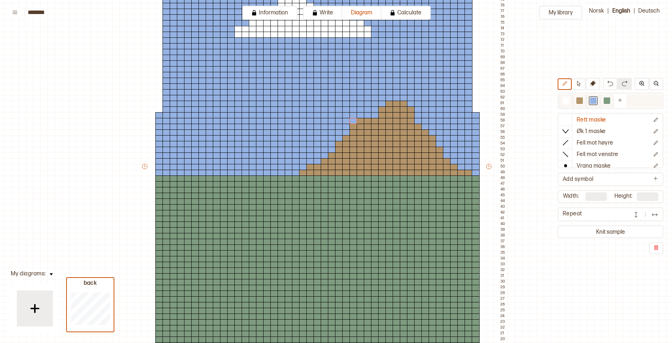
click at [566, 102] on div at bounding box center [566, 100] width 6 height 6
drag, startPoint x: 394, startPoint y: 103, endPoint x: 417, endPoint y: 125, distance: 32.3
click at [417, 125] on div "+ + + + 45 44 43 42 41 40 39 38 37 36 35 34 33 32 31 30 29 28 27 26 25 24 23 22…" at bounding box center [324, 170] width 367 height 610
drag, startPoint x: 398, startPoint y: 98, endPoint x: 416, endPoint y: 99, distance: 17.6
click at [416, 99] on div "+ + + + 45 44 43 42 41 40 39 38 37 36 35 34 33 32 31 30 29 28 27 26 25 24 23 22…" at bounding box center [324, 170] width 367 height 610
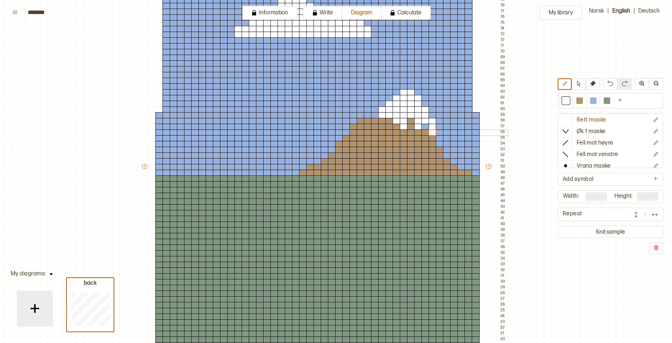
drag, startPoint x: 423, startPoint y: 111, endPoint x: 434, endPoint y: 134, distance: 25.6
click at [434, 134] on div "+ + + + 45 44 43 42 41 40 39 38 37 36 35 34 33 32 31 30 29 28 27 26 25 24 23 22…" at bounding box center [324, 170] width 367 height 610
click at [427, 126] on div at bounding box center [425, 127] width 8 height 6
click at [390, 126] on div at bounding box center [389, 127] width 8 height 6
drag, startPoint x: 368, startPoint y: 117, endPoint x: 371, endPoint y: 123, distance: 7.1
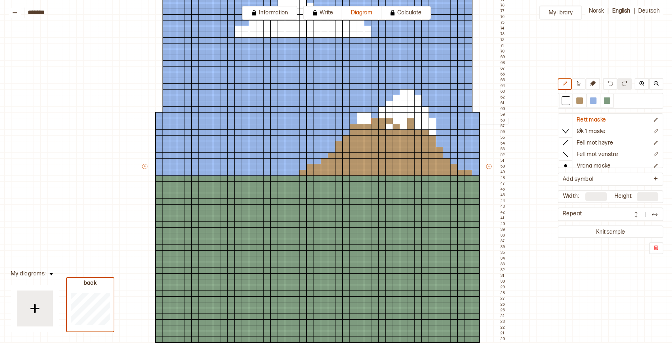
click at [371, 123] on div "+ + + + 45 44 43 42 41 40 39 38 37 36 35 34 33 32 31 30 29 28 27 26 25 24 23 22…" at bounding box center [324, 170] width 367 height 610
click at [352, 126] on div at bounding box center [354, 127] width 8 height 6
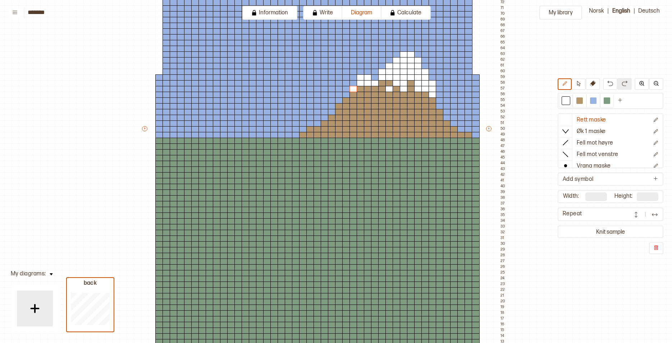
scroll to position [332, 17]
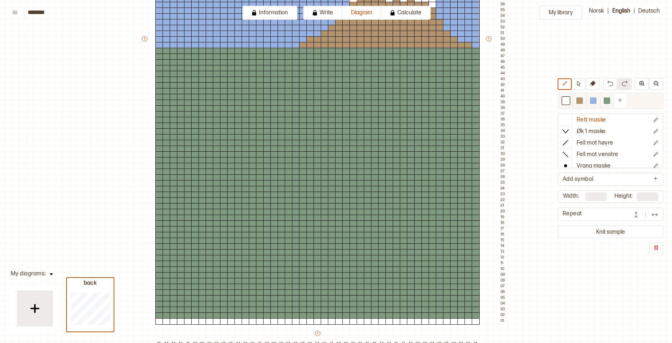
click at [592, 102] on div at bounding box center [593, 100] width 6 height 6
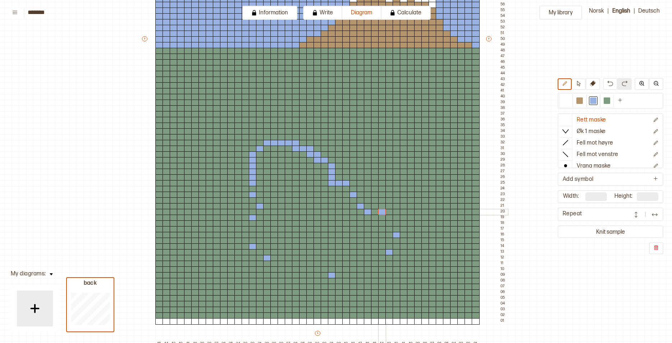
drag, startPoint x: 252, startPoint y: 166, endPoint x: 378, endPoint y: 211, distance: 134.4
click at [378, 211] on div "+ + + + 45 44 43 42 41 40 39 38 37 36 35 34 33 32 31 30 29 28 27 26 25 24 23 22…" at bounding box center [324, 42] width 367 height 610
click at [365, 200] on div "+ + + + 45 44 43 42 41 40 39 38 37 36 35 34 33 32 31 30 29 28 27 26 25 24 23 22…" at bounding box center [324, 42] width 367 height 610
click at [344, 190] on div at bounding box center [346, 189] width 8 height 6
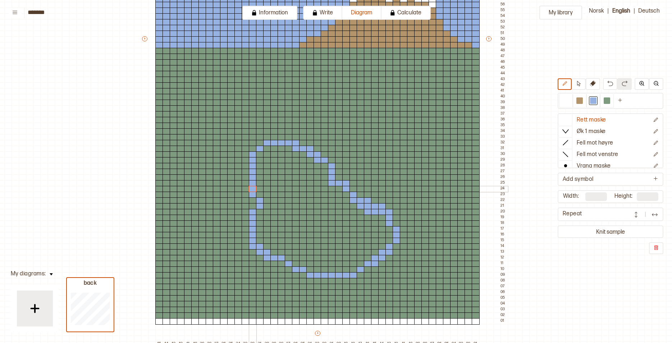
drag, startPoint x: 356, startPoint y: 200, endPoint x: 286, endPoint y: 207, distance: 70.8
click at [252, 186] on div "+ + + + 45 44 43 42 41 40 39 38 37 36 35 34 33 32 31 30 29 28 27 26 25 24 23 22…" at bounding box center [324, 42] width 367 height 610
click at [576, 87] on button at bounding box center [579, 84] width 14 height 12
drag, startPoint x: 259, startPoint y: 152, endPoint x: 318, endPoint y: 251, distance: 114.8
click at [318, 251] on div "+ + + + 45 44 43 42 41 40 39 38 37 36 35 34 33 32 31 30 29 28 27 26 25 24 23 22…" at bounding box center [324, 42] width 367 height 610
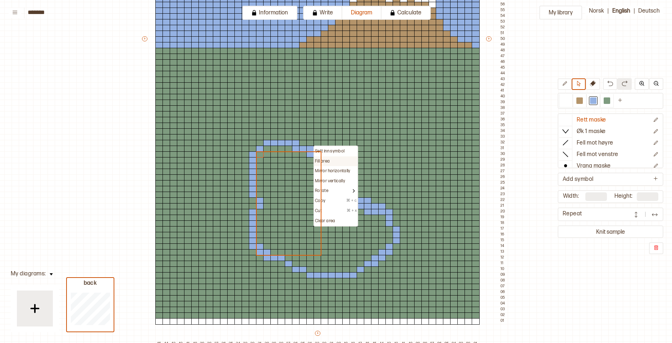
click at [330, 162] on p "Fill area" at bounding box center [322, 162] width 15 height 6
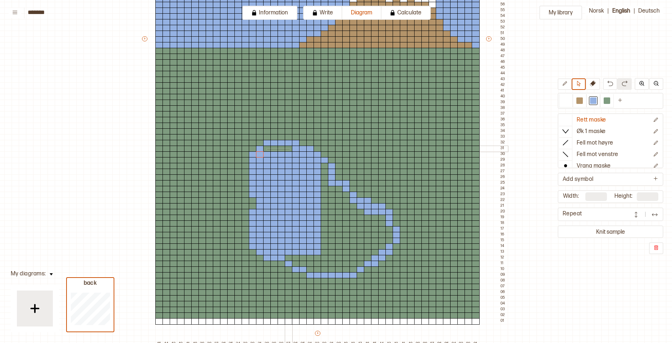
drag, startPoint x: 266, startPoint y: 148, endPoint x: 289, endPoint y: 150, distance: 22.7
click at [289, 150] on div "+ + + + 45 44 43 42 41 40 39 38 37 36 35 34 33 32 31 30 29 28 27 26 25 24 23 22…" at bounding box center [324, 42] width 367 height 610
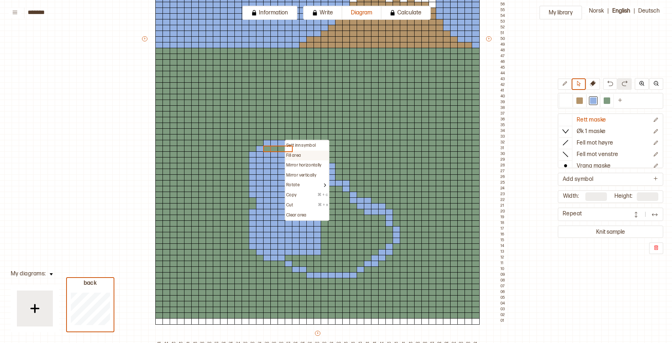
click at [300, 155] on p "Fill area" at bounding box center [293, 156] width 15 height 6
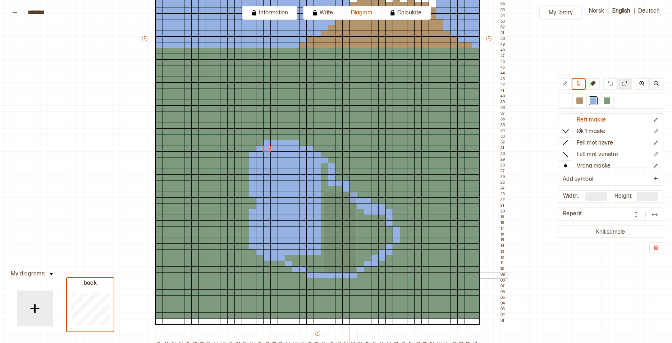
drag, startPoint x: 324, startPoint y: 191, endPoint x: 355, endPoint y: 274, distance: 88.6
click at [355, 274] on div "+ + + + 45 44 43 42 41 40 39 38 37 36 35 34 33 32 31 30 29 28 27 26 25 24 23 22…" at bounding box center [324, 42] width 367 height 610
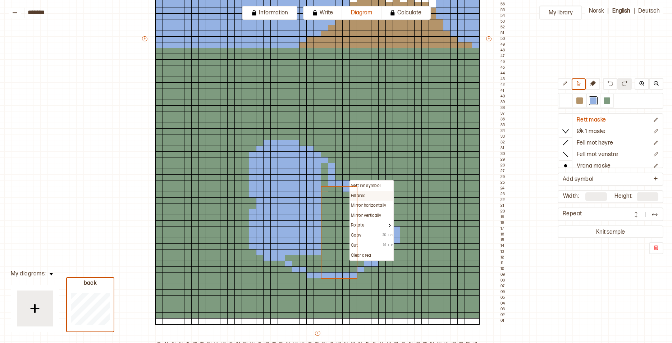
click at [361, 199] on div "Fill area" at bounding box center [371, 196] width 43 height 10
click at [361, 197] on p "Fill area" at bounding box center [358, 196] width 15 height 6
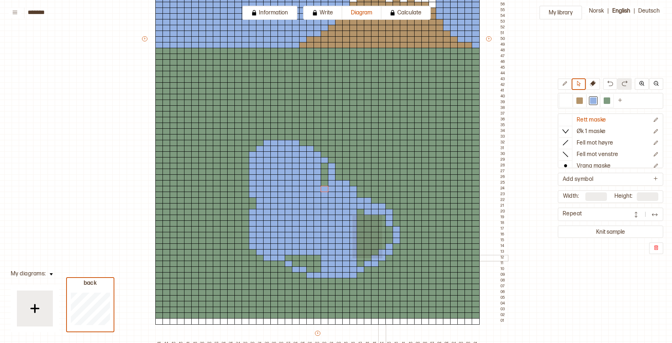
drag, startPoint x: 352, startPoint y: 215, endPoint x: 382, endPoint y: 258, distance: 52.7
click at [382, 258] on div "+ + + + 45 44 43 42 41 40 39 38 37 36 35 34 33 32 31 30 29 28 27 26 25 24 23 22…" at bounding box center [324, 42] width 367 height 610
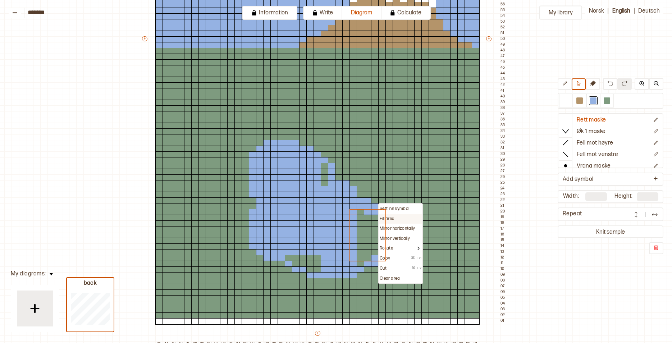
click at [393, 218] on p "Fill area" at bounding box center [387, 219] width 15 height 6
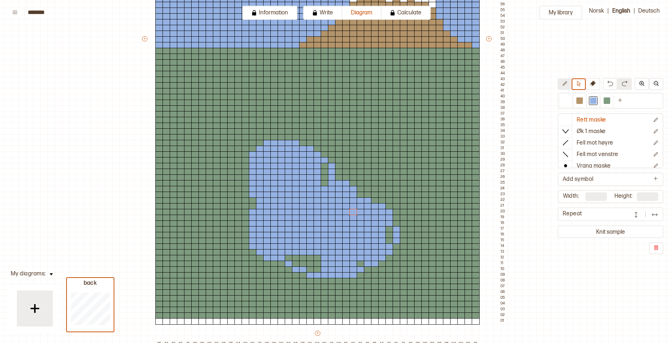
click at [562, 86] on icon at bounding box center [564, 83] width 5 height 5
drag, startPoint x: 389, startPoint y: 239, endPoint x: 323, endPoint y: 177, distance: 91.1
click at [323, 177] on div "+ + + + 45 44 43 42 41 40 39 38 37 36 35 34 33 32 31 30 29 28 27 26 25 24 23 22…" at bounding box center [324, 42] width 367 height 610
drag, startPoint x: 323, startPoint y: 172, endPoint x: 359, endPoint y: 263, distance: 98.0
click at [359, 263] on div "+ + + + 45 44 43 42 41 40 39 38 37 36 35 34 33 32 31 30 29 28 27 26 25 24 23 22…" at bounding box center [324, 42] width 367 height 610
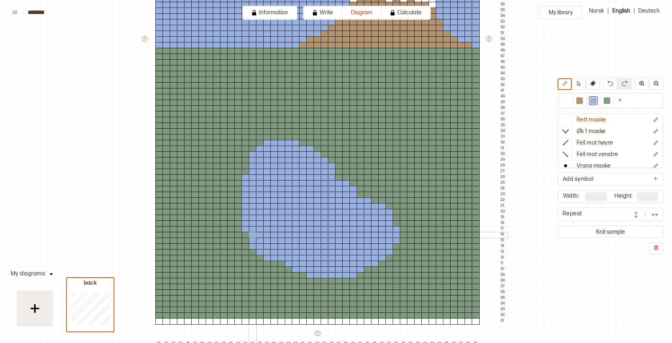
drag, startPoint x: 247, startPoint y: 177, endPoint x: 271, endPoint y: 233, distance: 60.2
click at [271, 233] on div "+ + + + 45 44 43 42 41 40 39 38 37 36 35 34 33 32 31 30 29 28 27 26 25 24 23 22…" at bounding box center [324, 42] width 367 height 610
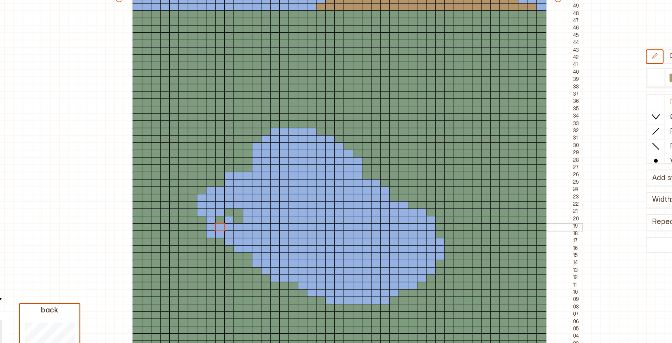
drag, startPoint x: 238, startPoint y: 181, endPoint x: 225, endPoint y: 212, distance: 33.3
click at [223, 214] on div "+ + + + 45 44 43 42 41 40 39 38 37 36 35 34 33 32 31 30 29 28 27 26 25 24 23 22…" at bounding box center [324, 42] width 367 height 610
drag, startPoint x: 225, startPoint y: 212, endPoint x: 238, endPoint y: 212, distance: 12.9
click at [238, 211] on div "+ + + + 45 44 43 42 41 40 39 38 37 36 35 34 33 32 31 30 29 28 27 26 25 24 23 22…" at bounding box center [324, 42] width 367 height 610
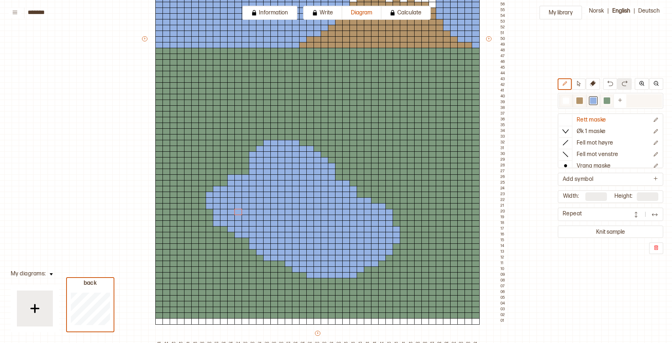
click at [563, 101] on div at bounding box center [566, 100] width 6 height 6
drag, startPoint x: 323, startPoint y: 198, endPoint x: 317, endPoint y: 210, distance: 12.7
click at [317, 210] on div "+ + + + 45 44 43 42 41 40 39 38 37 36 35 34 33 32 31 30 29 28 27 26 25 24 23 22…" at bounding box center [324, 42] width 367 height 610
click at [578, 100] on div at bounding box center [579, 100] width 6 height 6
click at [310, 199] on div at bounding box center [310, 200] width 8 height 6
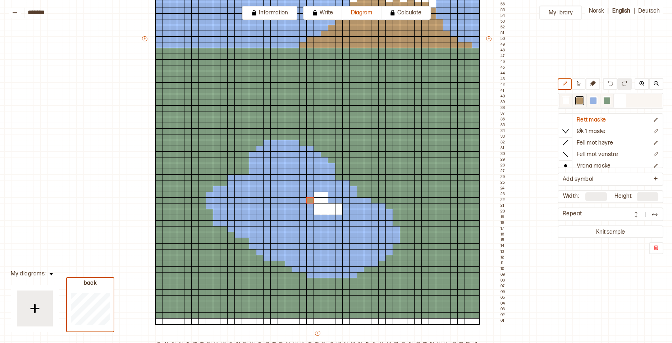
click at [570, 97] on div at bounding box center [566, 100] width 14 height 13
drag, startPoint x: 259, startPoint y: 194, endPoint x: 278, endPoint y: 183, distance: 21.7
click at [278, 183] on div "+ + + + 45 44 43 42 41 40 39 38 37 36 35 34 33 32 31 30 29 28 27 26 25 24 23 22…" at bounding box center [324, 42] width 367 height 610
click at [589, 100] on div at bounding box center [594, 100] width 14 height 13
click at [278, 182] on div at bounding box center [282, 183] width 8 height 6
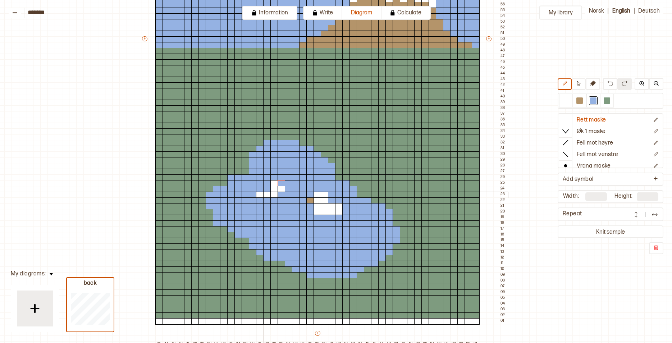
click at [257, 195] on div at bounding box center [260, 195] width 8 height 6
click at [274, 182] on div at bounding box center [274, 183] width 8 height 6
click at [579, 100] on div at bounding box center [579, 100] width 6 height 6
click at [280, 188] on div at bounding box center [282, 189] width 8 height 6
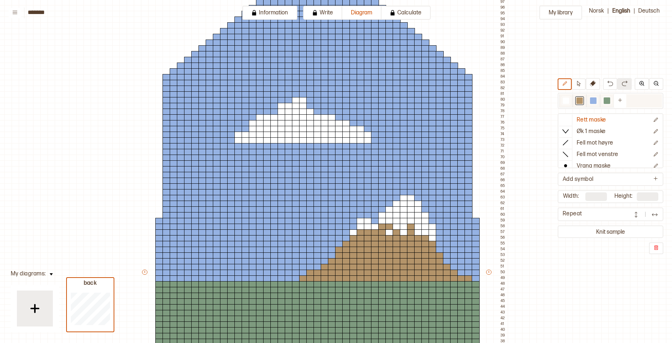
scroll to position [322, 17]
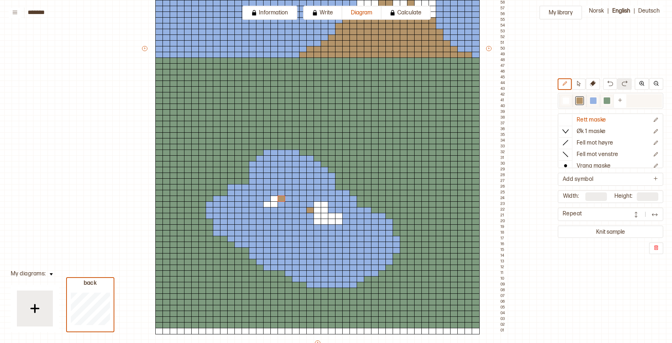
click at [579, 102] on div at bounding box center [579, 100] width 6 height 6
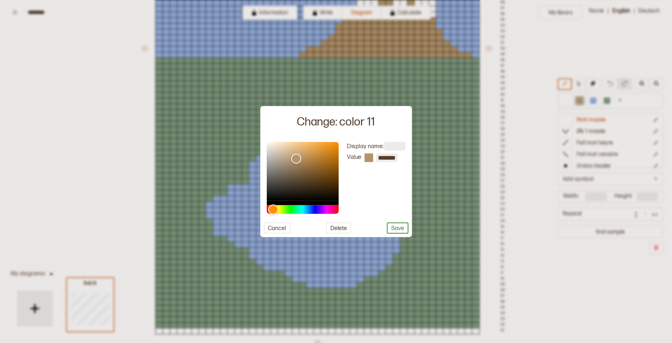
click at [324, 116] on div "Change: color 11" at bounding box center [336, 122] width 78 height 15
click at [344, 87] on div at bounding box center [336, 171] width 672 height 343
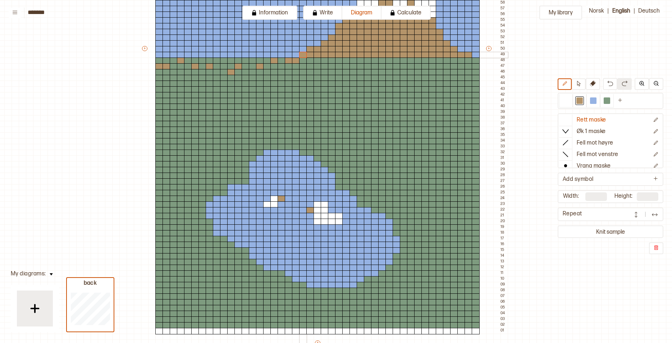
drag, startPoint x: 156, startPoint y: 69, endPoint x: 302, endPoint y: 56, distance: 146.9
click at [302, 56] on div "+ + + + 45 44 43 42 41 40 39 38 37 36 35 34 33 32 31 30 29 28 27 26 25 24 23 22…" at bounding box center [324, 52] width 367 height 610
drag, startPoint x: 172, startPoint y: 65, endPoint x: 290, endPoint y: 54, distance: 119.1
click at [290, 54] on div "+ + + + 45 44 43 42 41 40 39 38 37 36 35 34 33 32 31 30 29 28 27 26 25 24 23 22…" at bounding box center [324, 52] width 367 height 610
click at [576, 86] on button at bounding box center [579, 84] width 14 height 12
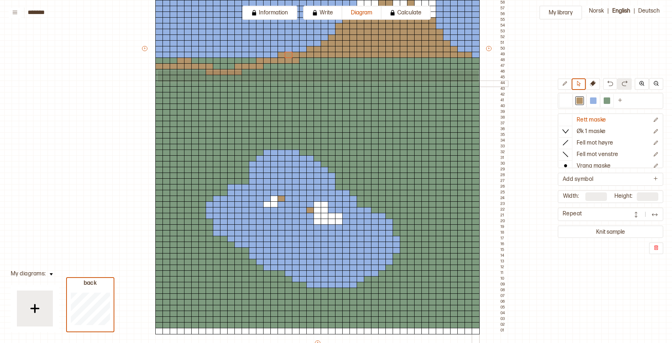
drag, startPoint x: 157, startPoint y: 70, endPoint x: 478, endPoint y: 82, distance: 321.0
click at [478, 82] on div "+ + + + 45 44 43 42 41 40 39 38 37 36 35 34 33 32 31 30 29 28 27 26 25 24 23 22…" at bounding box center [324, 52] width 367 height 610
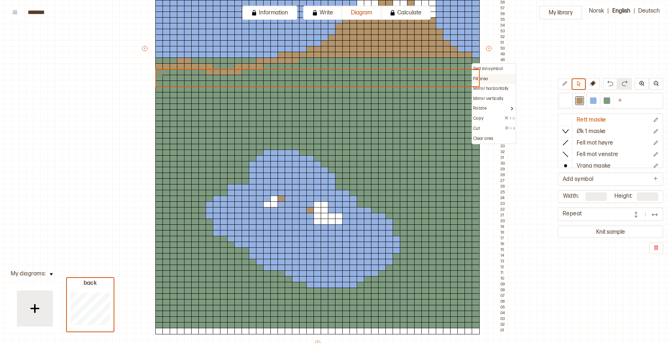
click at [489, 78] on div "Fill area" at bounding box center [494, 79] width 42 height 6
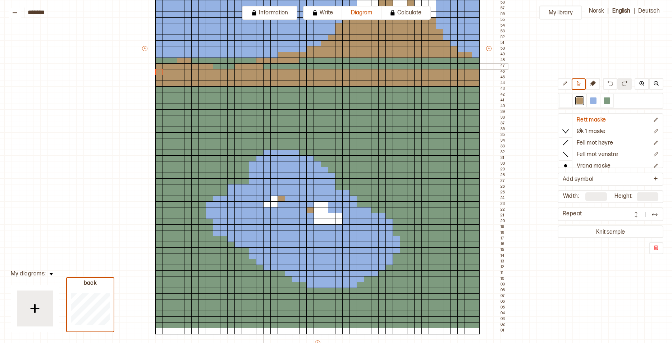
scroll to position [320, 17]
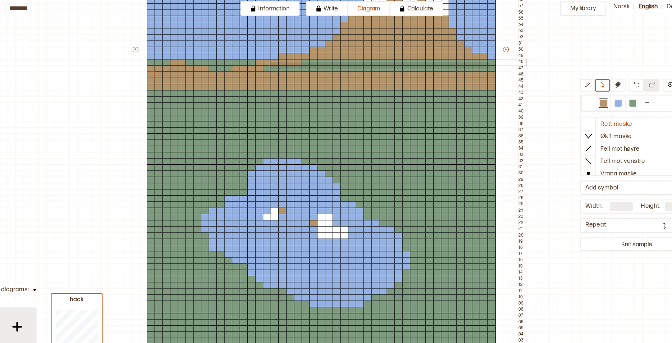
drag, startPoint x: 269, startPoint y: 68, endPoint x: 474, endPoint y: 61, distance: 204.7
click at [474, 62] on div "+ + + + 45 44 43 42 41 40 39 38 37 36 35 34 33 32 31 30 29 28 27 26 25 24 23 22…" at bounding box center [324, 54] width 367 height 610
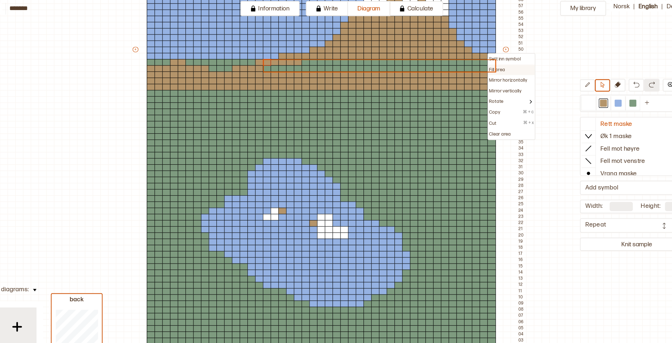
click at [483, 70] on p "Fill area" at bounding box center [480, 70] width 15 height 6
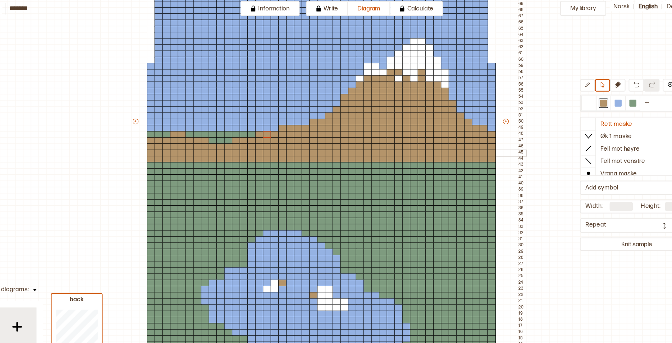
scroll to position [253, 17]
click at [603, 102] on div at bounding box center [607, 100] width 9 height 9
drag, startPoint x: 159, startPoint y: 131, endPoint x: 201, endPoint y: 154, distance: 48.1
click at [201, 154] on div "+ + + + 45 44 43 42 41 40 39 38 37 36 35 34 33 32 31 30 29 28 27 26 25 24 23 22…" at bounding box center [324, 121] width 367 height 610
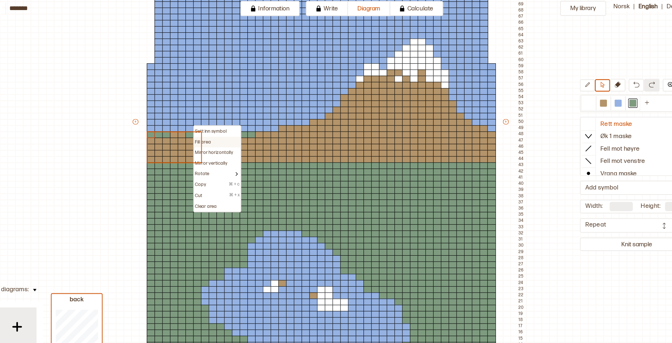
click at [216, 137] on div "Fill area" at bounding box center [221, 137] width 42 height 6
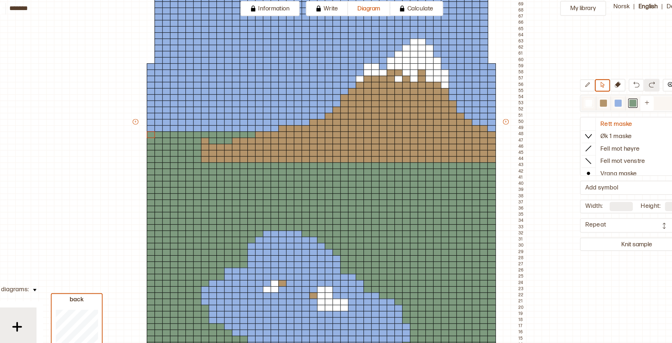
click at [569, 102] on div at bounding box center [566, 100] width 6 height 6
click at [606, 99] on div at bounding box center [607, 100] width 6 height 6
click at [563, 85] on icon at bounding box center [565, 83] width 4 height 4
drag, startPoint x: 254, startPoint y: 134, endPoint x: 239, endPoint y: 141, distance: 16.3
click at [239, 141] on div "+ + + + 45 44 43 42 41 40 39 38 37 36 35 34 33 32 31 30 29 28 27 26 25 24 23 22…" at bounding box center [324, 121] width 367 height 610
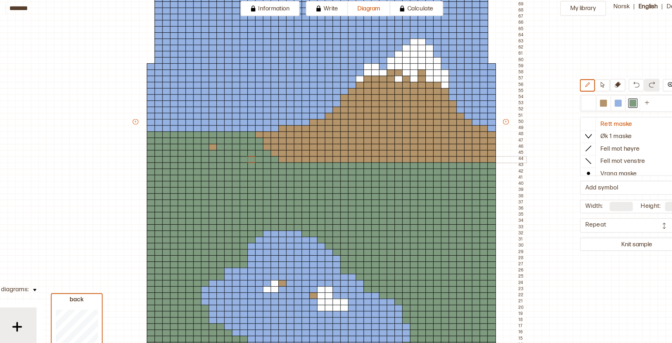
click at [251, 152] on div at bounding box center [253, 153] width 8 height 6
click at [218, 141] on div at bounding box center [217, 141] width 8 height 6
drag, startPoint x: 231, startPoint y: 123, endPoint x: 216, endPoint y: 125, distance: 14.9
click at [216, 125] on div "+ + + + 45 44 43 42 41 40 39 38 37 36 35 34 33 32 31 30 29 28 27 26 25 24 23 22…" at bounding box center [324, 121] width 367 height 610
drag, startPoint x: 216, startPoint y: 125, endPoint x: 207, endPoint y: 126, distance: 8.4
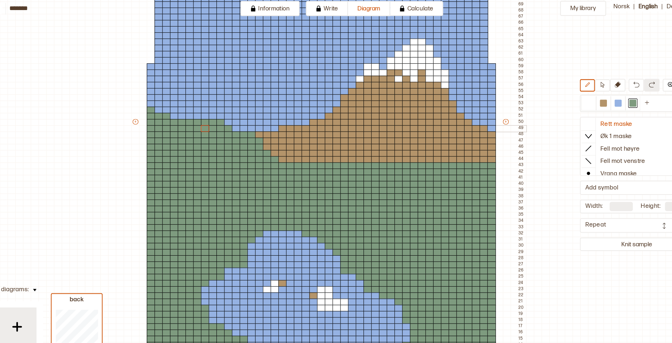
click at [207, 126] on div "+ + + + 45 44 43 42 41 40 39 38 37 36 35 34 33 32 31 30 29 28 27 26 25 24 23 22…" at bounding box center [324, 121] width 367 height 610
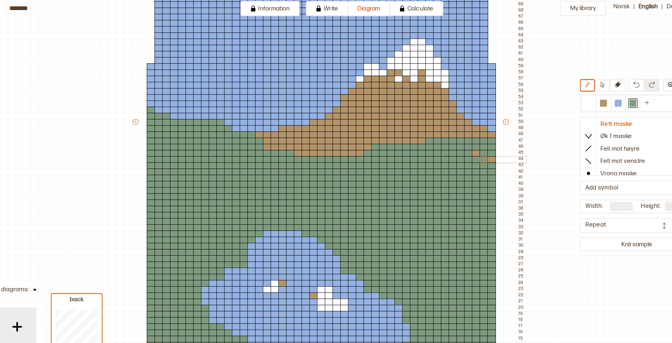
drag, startPoint x: 269, startPoint y: 146, endPoint x: 471, endPoint y: 151, distance: 202.2
click at [471, 151] on div "+ + + + 45 44 43 42 41 40 39 38 37 36 35 34 33 32 31 30 29 28 27 26 25 24 23 22…" at bounding box center [324, 121] width 367 height 610
click at [461, 147] on div at bounding box center [461, 147] width 8 height 6
click at [476, 153] on div at bounding box center [476, 153] width 8 height 6
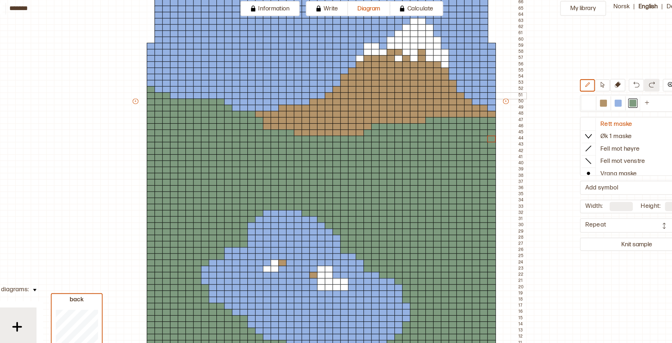
scroll to position [256, 17]
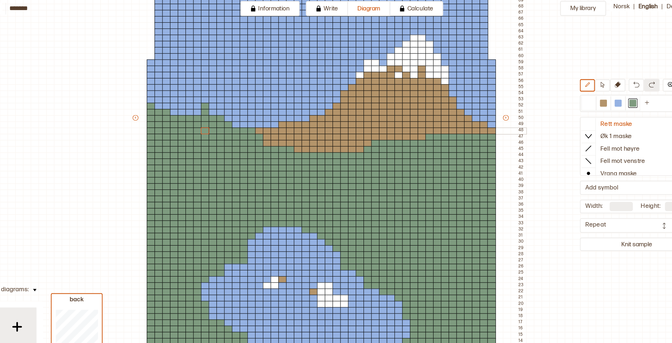
drag, startPoint x: 208, startPoint y: 104, endPoint x: 208, endPoint y: 128, distance: 24.1
click at [208, 128] on div "+ + + + 45 44 43 42 41 40 39 38 37 36 35 34 33 32 31 30 29 28 27 26 25 24 23 22…" at bounding box center [324, 118] width 367 height 610
click at [577, 99] on div at bounding box center [579, 100] width 6 height 6
drag, startPoint x: 206, startPoint y: 90, endPoint x: 204, endPoint y: 131, distance: 40.7
click at [204, 131] on div "+ + + + 45 44 43 42 41 40 39 38 37 36 35 34 33 32 31 30 29 28 27 26 25 24 23 22…" at bounding box center [324, 118] width 367 height 610
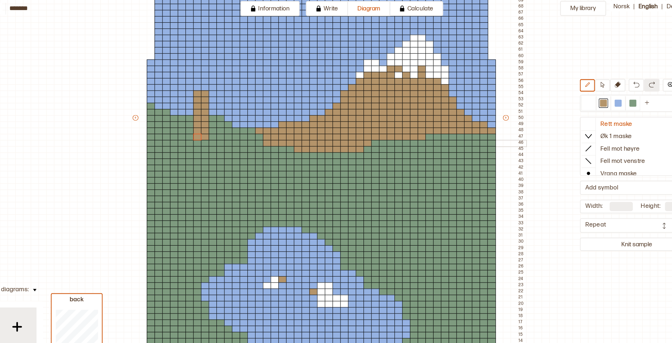
click at [195, 139] on div at bounding box center [195, 138] width 8 height 6
click at [209, 135] on div at bounding box center [210, 138] width 8 height 6
click at [217, 133] on div at bounding box center [217, 132] width 8 height 6
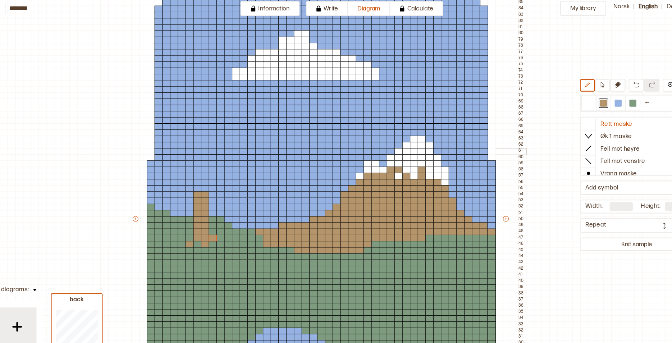
scroll to position [160, 17]
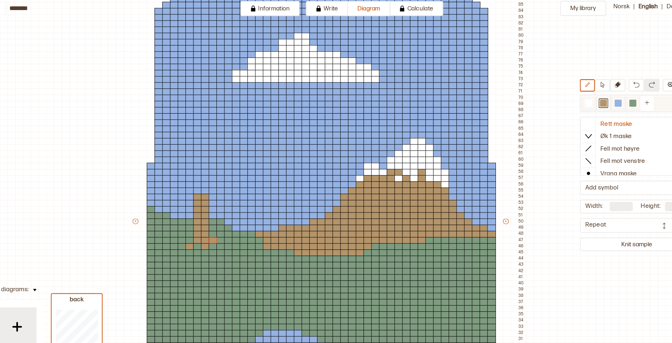
click at [605, 102] on div at bounding box center [607, 100] width 6 height 6
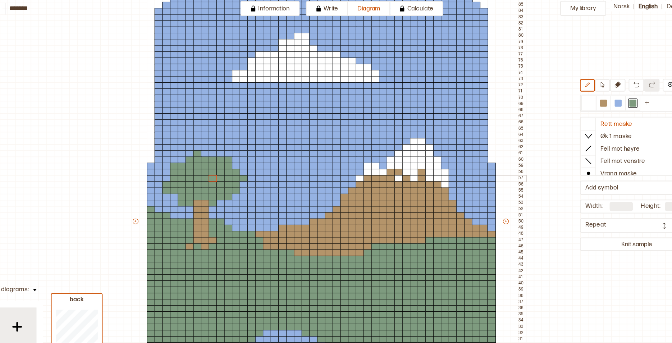
drag, startPoint x: 194, startPoint y: 185, endPoint x: 218, endPoint y: 170, distance: 28.2
click at [218, 170] on div "+ + + + 45 44 43 42 41 40 39 38 37 36 35 34 33 32 31 30 29 28 27 26 25 24 23 22…" at bounding box center [324, 214] width 367 height 610
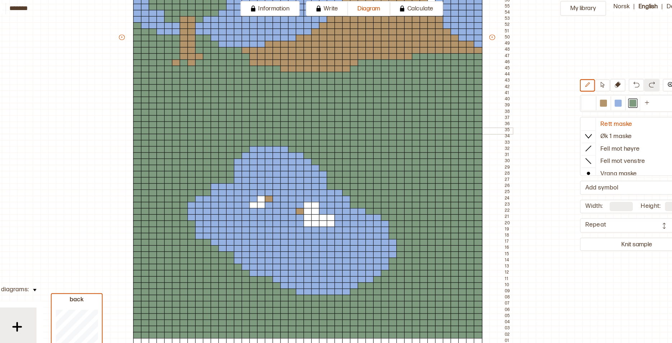
scroll to position [331, 30]
click at [563, 98] on div at bounding box center [566, 100] width 6 height 6
drag, startPoint x: 380, startPoint y: 118, endPoint x: 411, endPoint y: 125, distance: 31.6
click at [411, 125] on div "+ + + + 45 44 43 42 41 40 39 38 37 36 35 34 33 32 31 30 29 28 27 26 25 24 23 22…" at bounding box center [311, 43] width 367 height 610
click at [385, 132] on div "+ + + + 45 44 43 42 41 40 39 38 37 36 35 34 33 32 31 30 29 28 27 26 25 24 23 22…" at bounding box center [311, 43] width 367 height 610
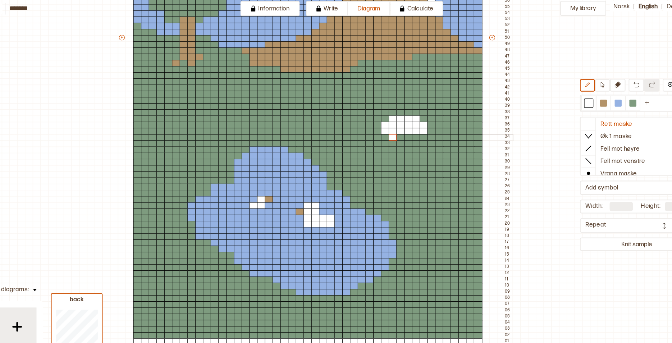
click at [395, 132] on div at bounding box center [398, 132] width 8 height 6
drag, startPoint x: 392, startPoint y: 132, endPoint x: 403, endPoint y: 132, distance: 11.9
click at [403, 132] on div "+ + + + 45 44 43 42 41 40 39 38 37 36 35 34 33 32 31 30 29 28 27 26 25 24 23 22…" at bounding box center [311, 43] width 367 height 610
click at [403, 132] on div at bounding box center [406, 132] width 8 height 6
click at [580, 99] on div at bounding box center [579, 100] width 6 height 6
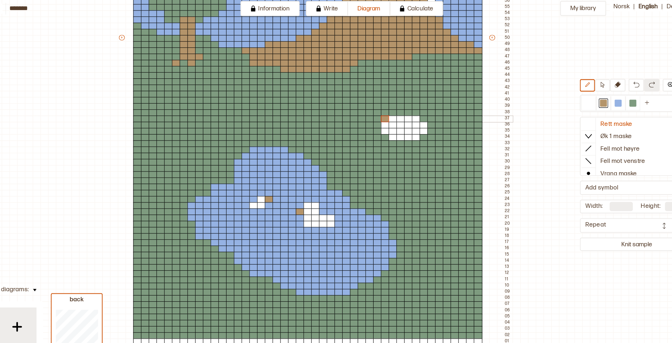
drag, startPoint x: 373, startPoint y: 115, endPoint x: 369, endPoint y: 115, distance: 4.0
click at [369, 115] on div "+ + + + 45 44 43 42 41 40 39 38 37 36 35 34 33 32 31 30 29 28 27 26 25 24 23 22…" at bounding box center [311, 43] width 367 height 610
click at [369, 115] on div at bounding box center [370, 115] width 8 height 6
drag, startPoint x: 368, startPoint y: 120, endPoint x: 363, endPoint y: 119, distance: 4.8
click at [363, 119] on div "+ + + + 45 44 43 42 41 40 39 38 37 36 35 34 33 32 31 30 29 28 27 26 25 24 23 22…" at bounding box center [311, 43] width 367 height 610
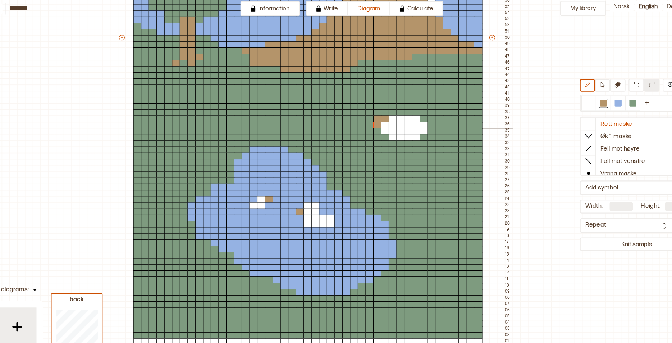
click at [363, 119] on div at bounding box center [363, 121] width 8 height 6
click at [383, 136] on div at bounding box center [384, 138] width 8 height 6
click at [403, 138] on div at bounding box center [406, 138] width 8 height 6
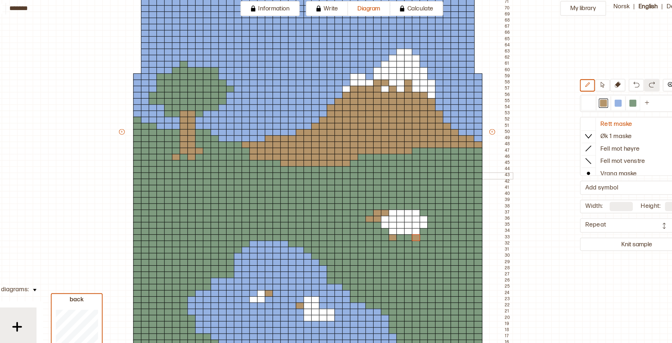
scroll to position [248, 30]
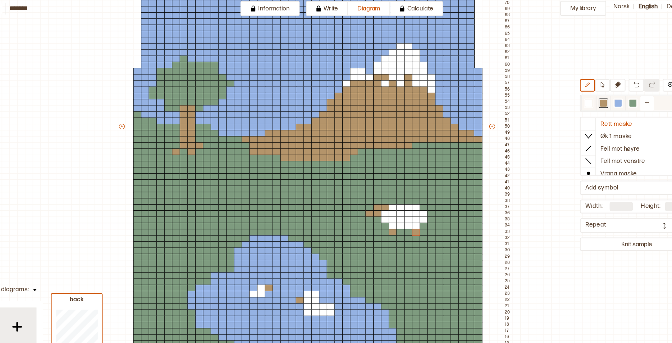
click at [608, 99] on div at bounding box center [607, 100] width 6 height 6
click at [579, 87] on button at bounding box center [579, 84] width 14 height 12
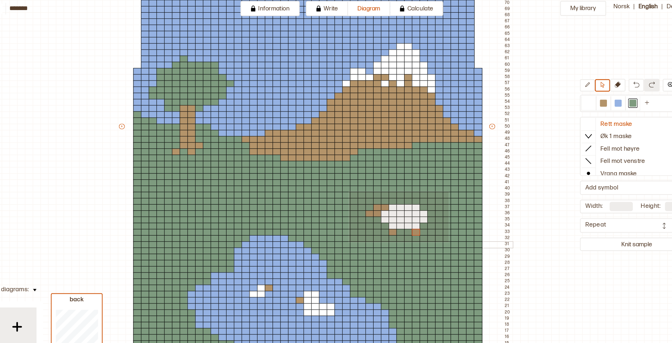
drag, startPoint x: 343, startPoint y: 182, endPoint x: 435, endPoint y: 231, distance: 104.2
click at [435, 231] on div "+ + + + 45 44 43 42 41 40 39 38 37 36 35 34 33 32 31 30 29 28 27 26 25 24 23 22…" at bounding box center [311, 126] width 367 height 610
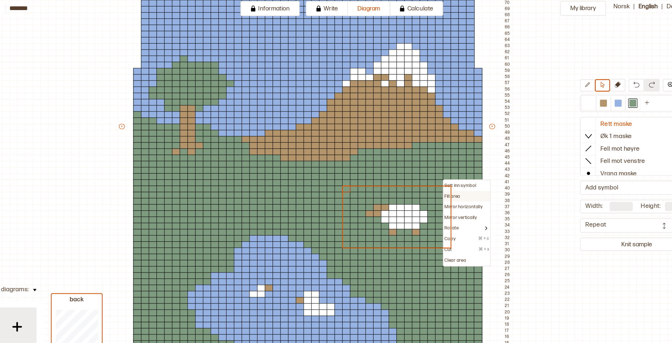
click at [445, 186] on p "Fill area" at bounding box center [439, 187] width 15 height 6
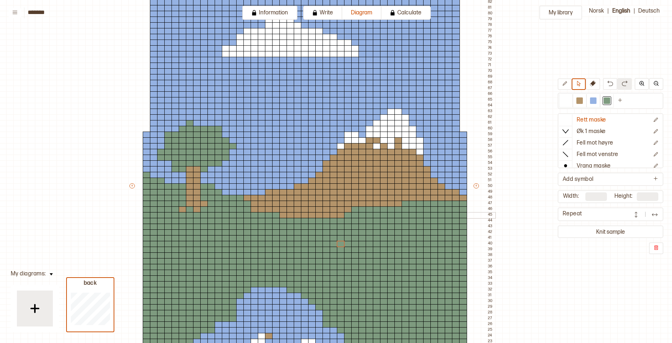
scroll to position [184, 30]
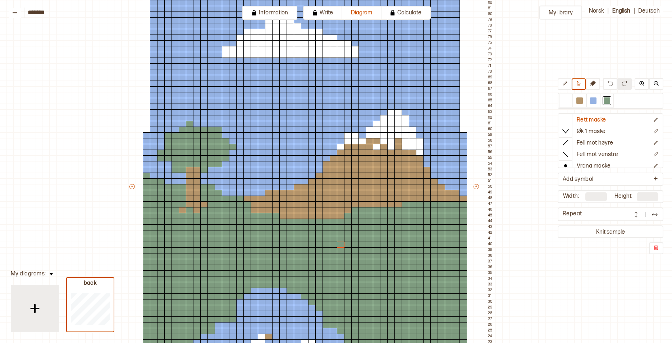
click at [50, 313] on div at bounding box center [35, 309] width 36 height 36
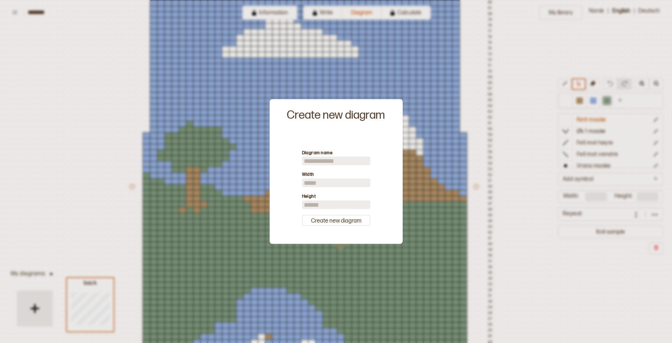
click at [320, 186] on input "**" at bounding box center [336, 183] width 68 height 9
type input "*"
click at [518, 145] on div at bounding box center [336, 171] width 672 height 343
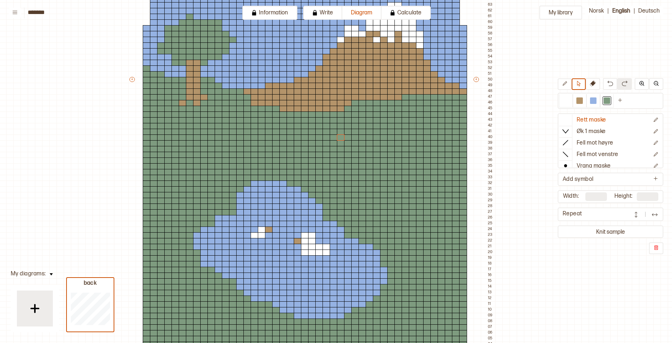
scroll to position [416, 30]
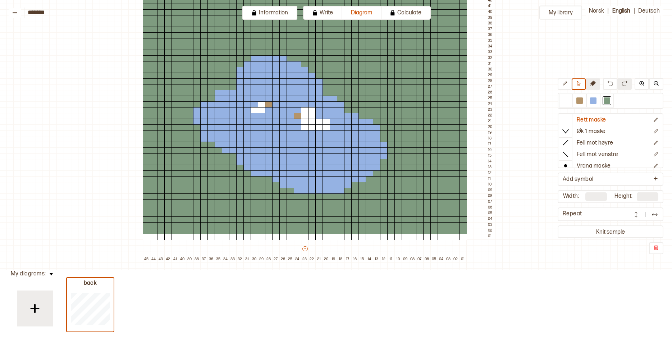
click at [596, 86] on button at bounding box center [593, 84] width 14 height 12
drag, startPoint x: 146, startPoint y: 237, endPoint x: 462, endPoint y: 237, distance: 316.4
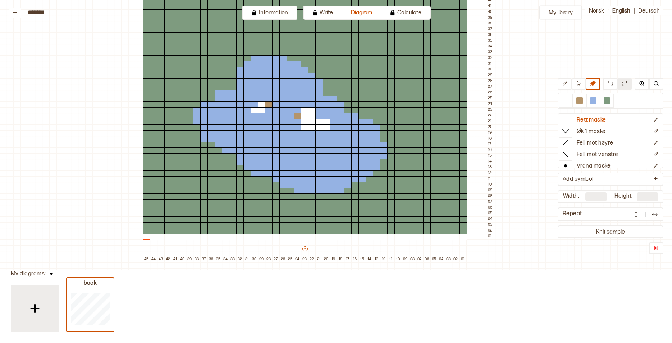
click at [18, 313] on div at bounding box center [35, 309] width 36 height 36
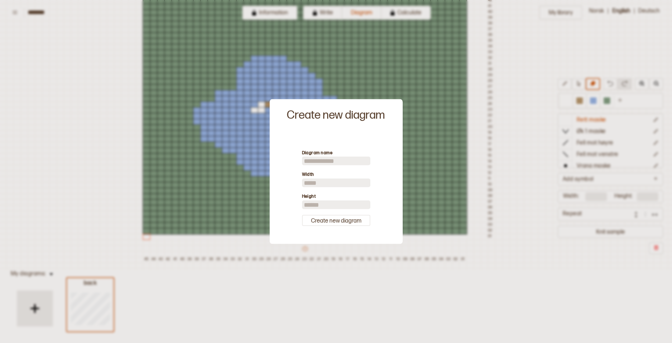
click at [473, 259] on div at bounding box center [336, 171] width 672 height 343
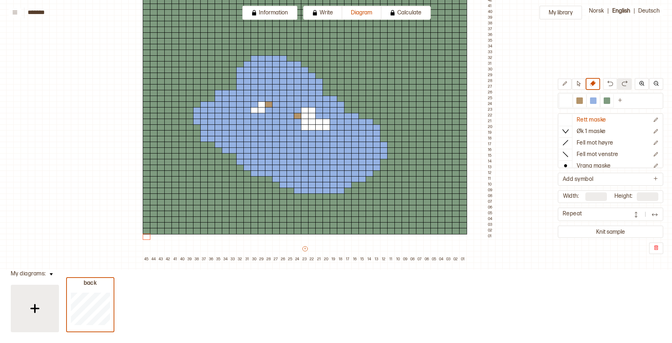
click at [50, 309] on div at bounding box center [35, 309] width 36 height 36
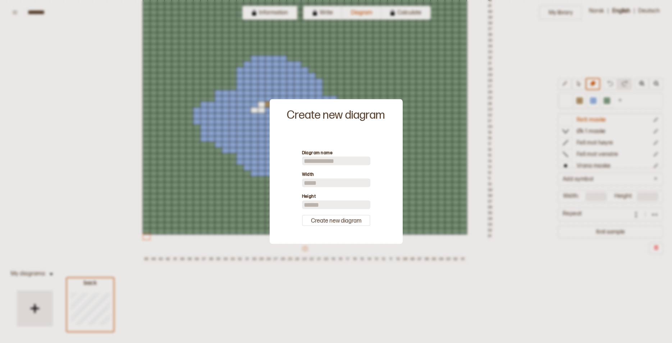
click at [320, 185] on input "**" at bounding box center [336, 183] width 68 height 9
type input "*"
type input "**"
click at [318, 205] on input "**" at bounding box center [336, 204] width 68 height 9
type input "***"
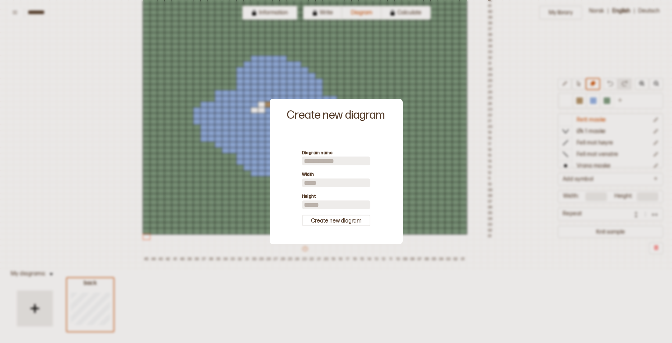
click at [323, 163] on input at bounding box center [336, 161] width 68 height 9
type input "*****"
click at [342, 220] on button "Create new diagram" at bounding box center [336, 220] width 68 height 11
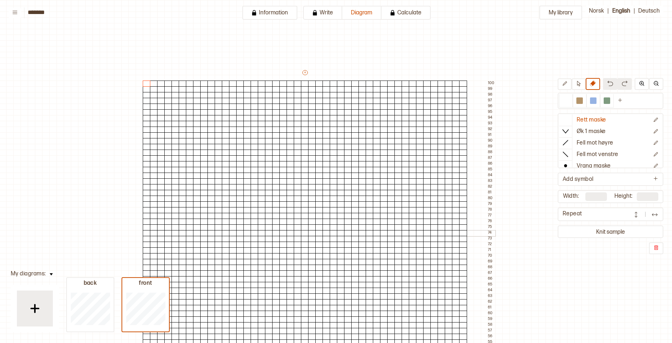
scroll to position [1, 30]
drag, startPoint x: 257, startPoint y: 82, endPoint x: 352, endPoint y: 82, distance: 94.2
click at [306, 72] on button "+" at bounding box center [304, 71] width 5 height 5
click at [561, 98] on div at bounding box center [566, 100] width 14 height 13
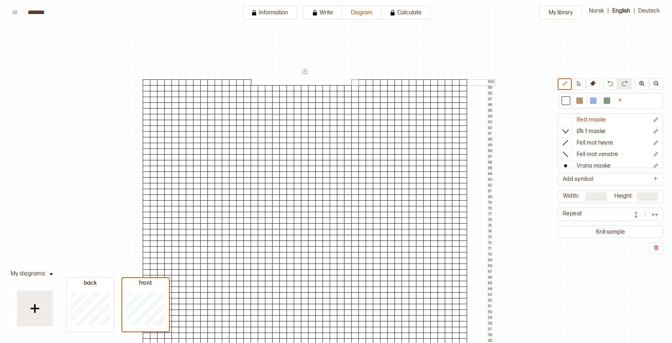
click at [253, 81] on div at bounding box center [255, 82] width 8 height 6
click at [260, 82] on div at bounding box center [262, 82] width 8 height 6
click at [355, 82] on div at bounding box center [355, 82] width 8 height 6
click at [346, 83] on div at bounding box center [348, 82] width 8 height 6
drag, startPoint x: 346, startPoint y: 83, endPoint x: 280, endPoint y: 79, distance: 65.6
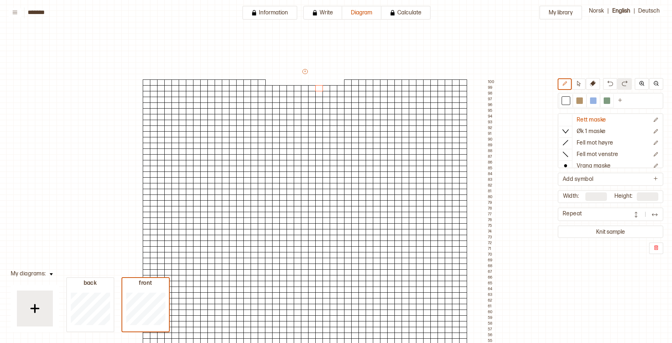
click at [187, 58] on div "My library Rett maske Øk 1 maske Fell mot høyre Fell mot venstre Vrang maske Ka…" at bounding box center [642, 342] width 1344 height 686
click at [578, 83] on icon at bounding box center [578, 83] width 5 height 5
click at [320, 81] on div at bounding box center [319, 82] width 8 height 6
click at [282, 80] on div at bounding box center [283, 82] width 8 height 6
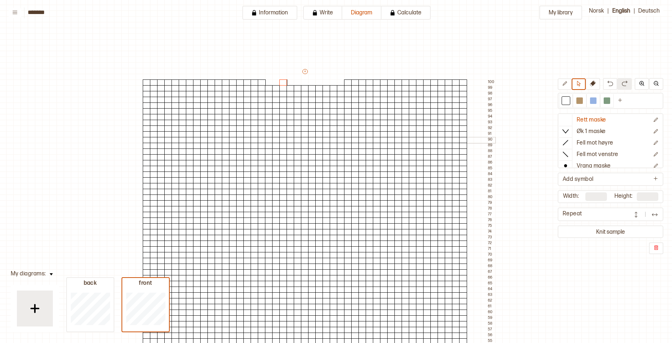
drag, startPoint x: 322, startPoint y: 115, endPoint x: 360, endPoint y: 154, distance: 53.9
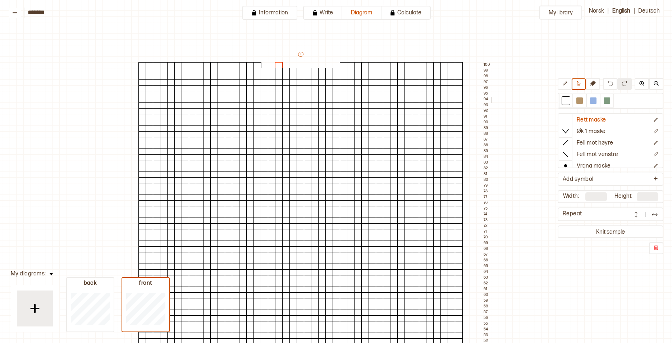
scroll to position [21, 38]
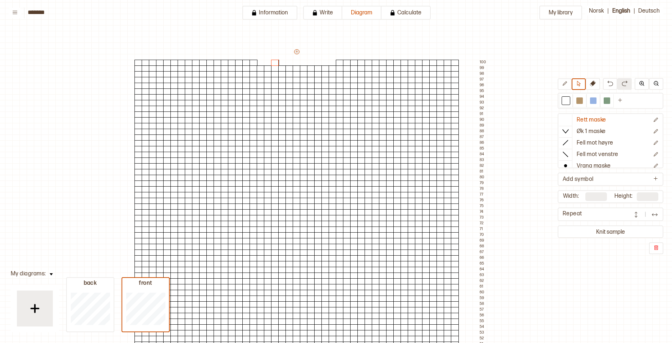
click at [297, 51] on button "+" at bounding box center [296, 51] width 5 height 5
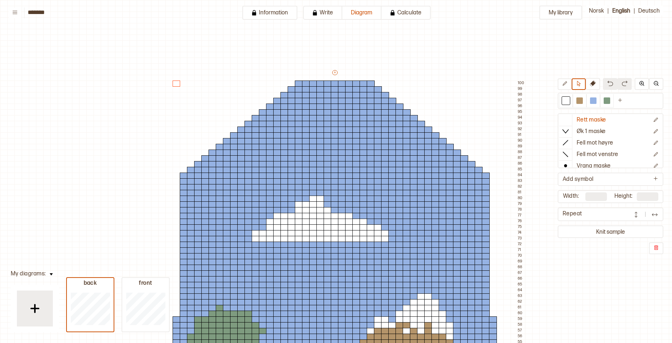
scroll to position [20, 38]
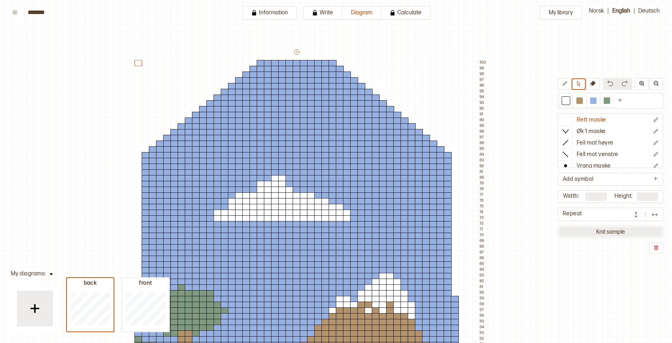
click at [609, 234] on button "Knit sample" at bounding box center [610, 232] width 103 height 10
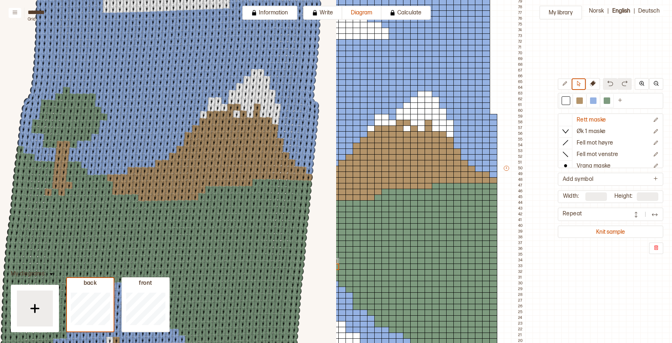
scroll to position [223, 92]
